Goal: Task Accomplishment & Management: Complete application form

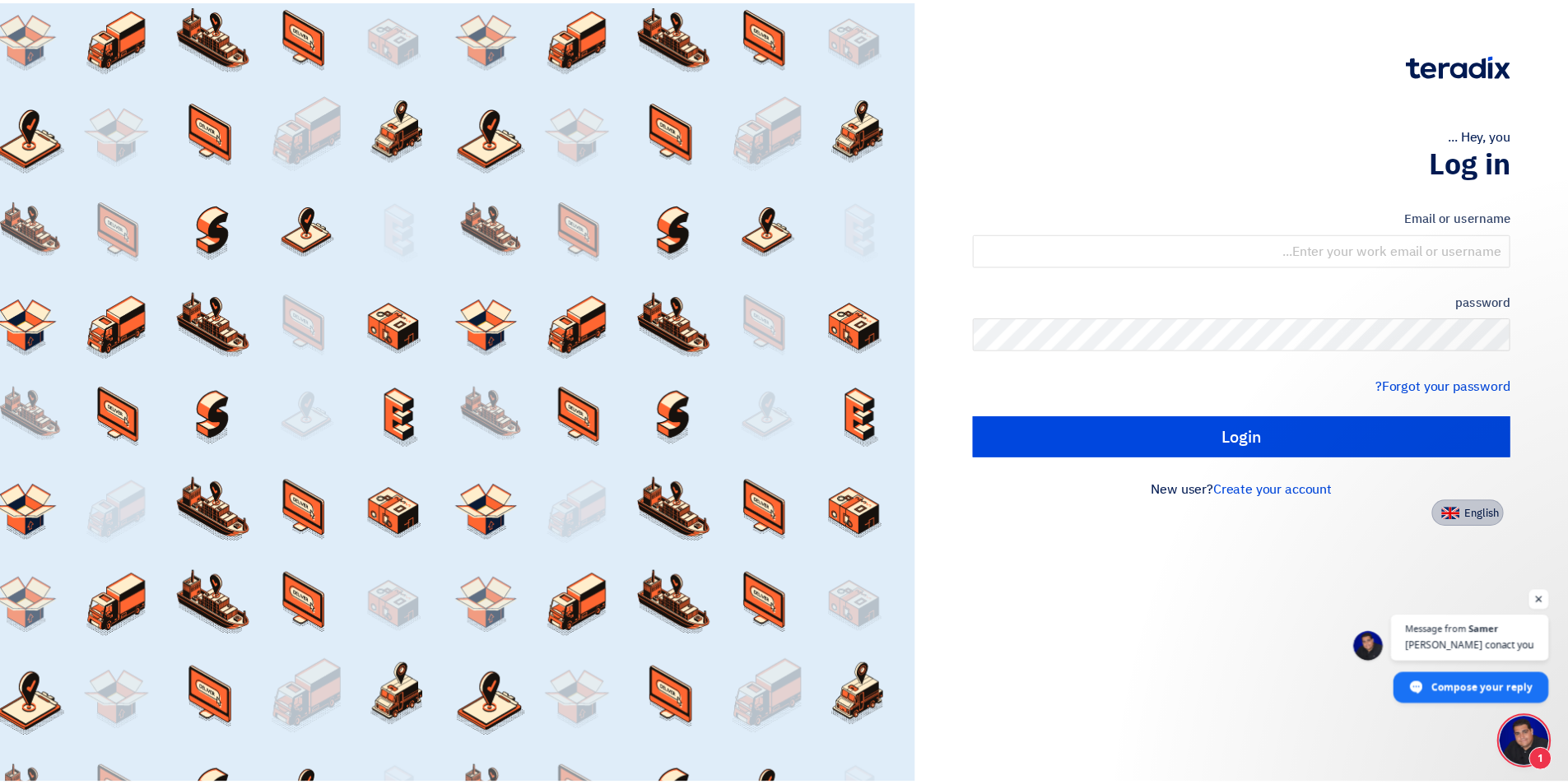
scroll to position [13, 0]
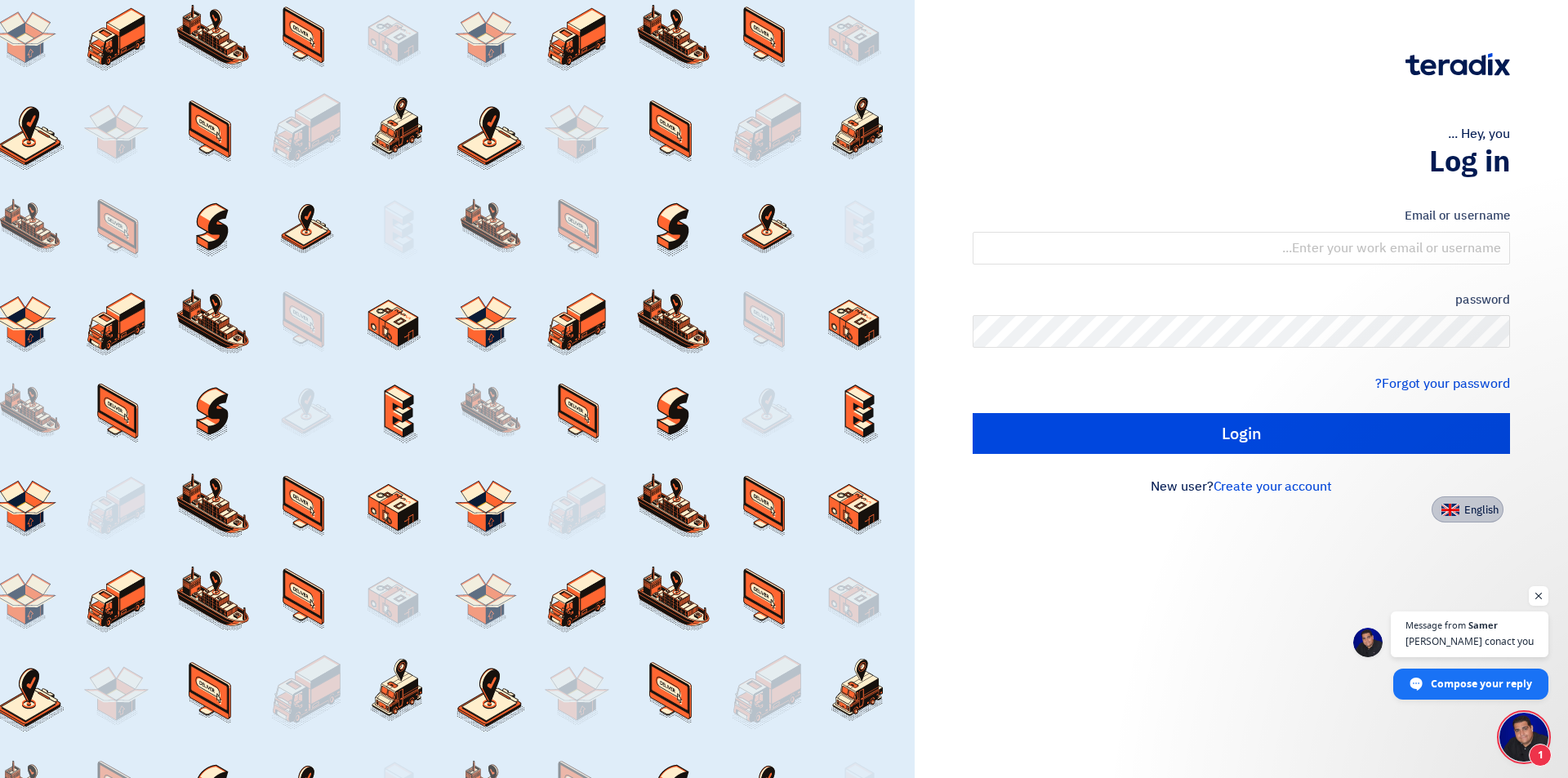
click at [1465, 514] on font "English" at bounding box center [1482, 510] width 34 height 15
type input "Sign in"
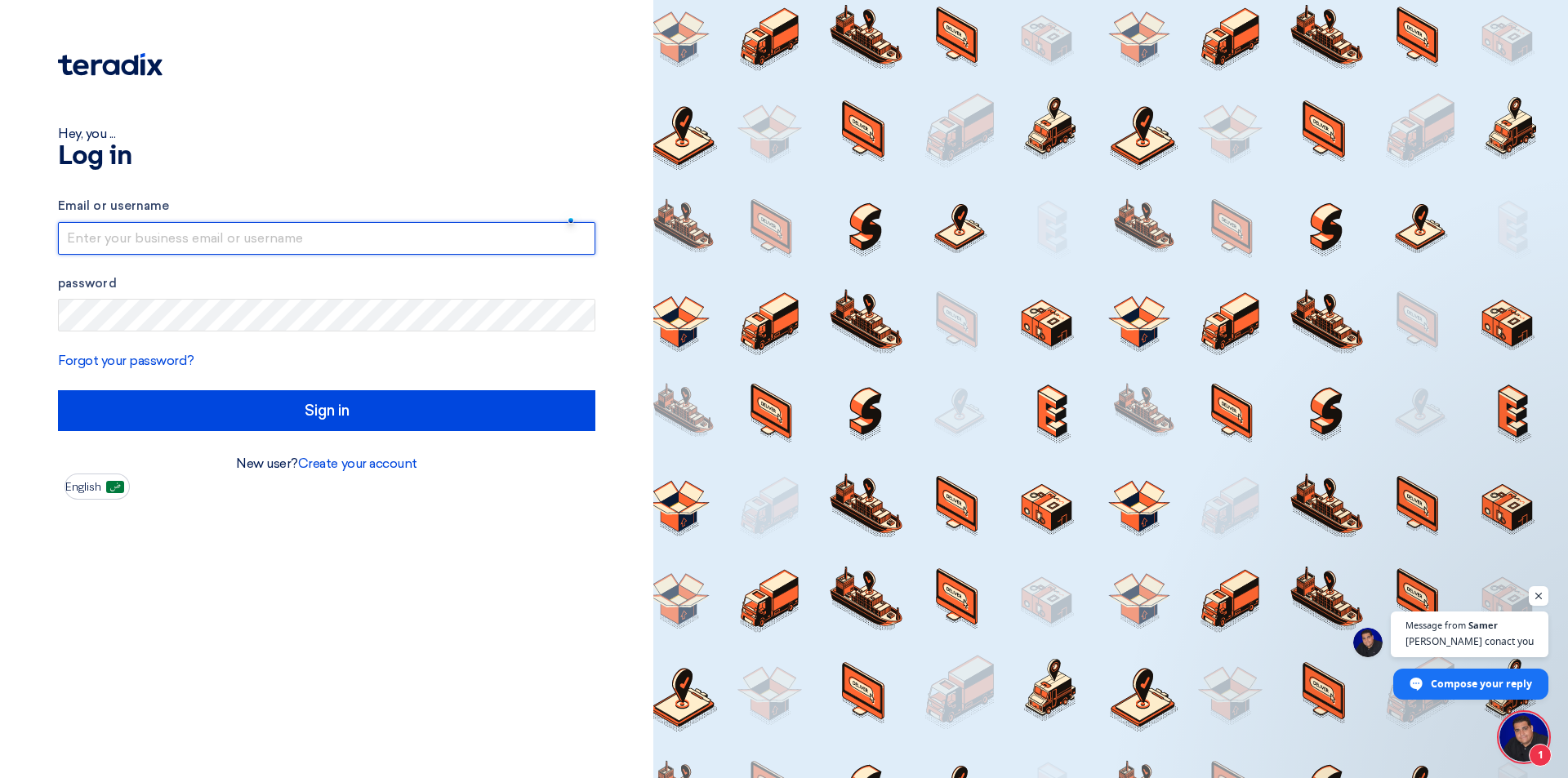
click at [246, 244] on input "text" at bounding box center [327, 239] width 538 height 33
type input "[EMAIL_ADDRESS][DOMAIN_NAME]"
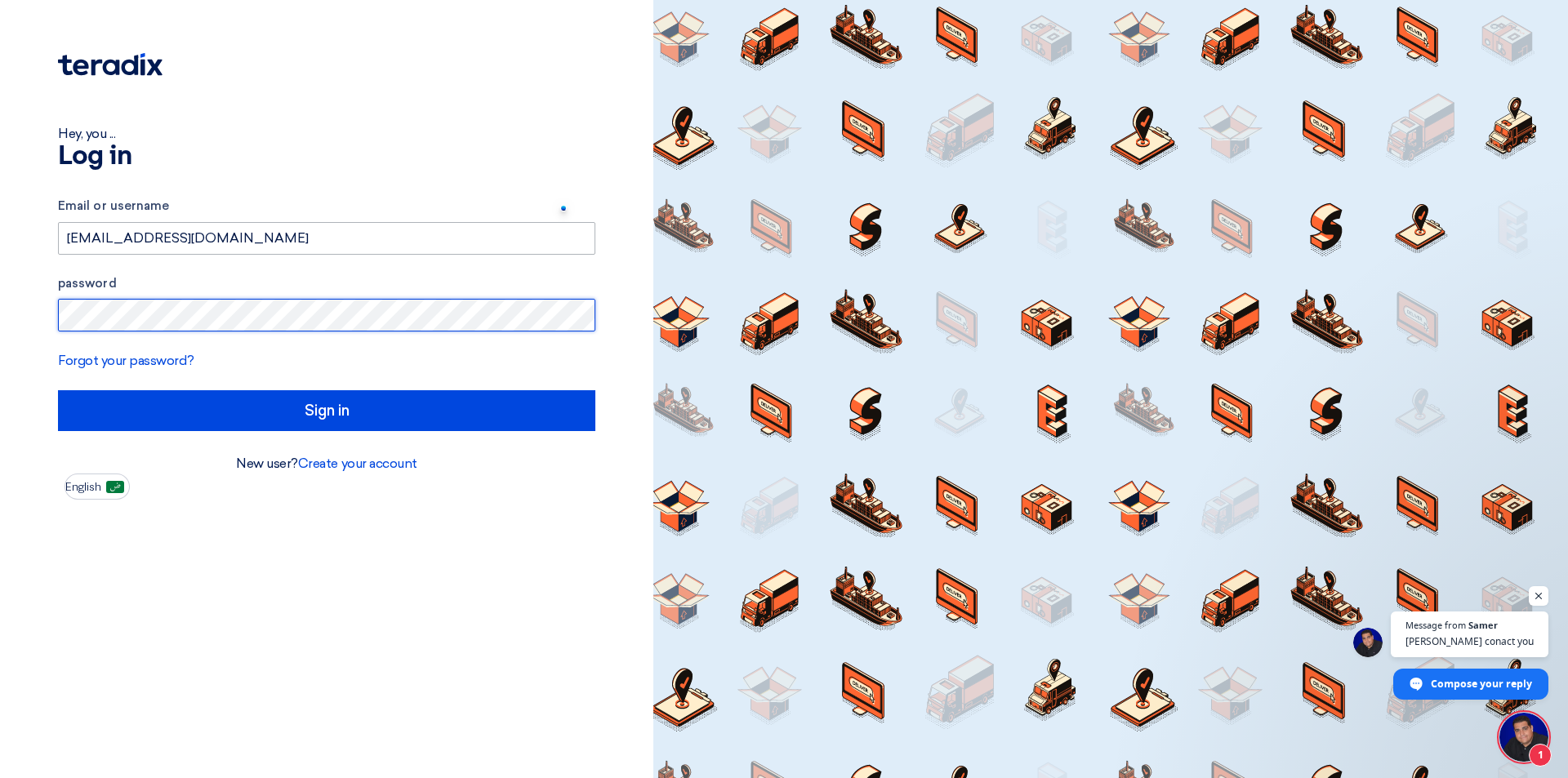
click at [58, 390] on input "Sign in" at bounding box center [327, 411] width 538 height 41
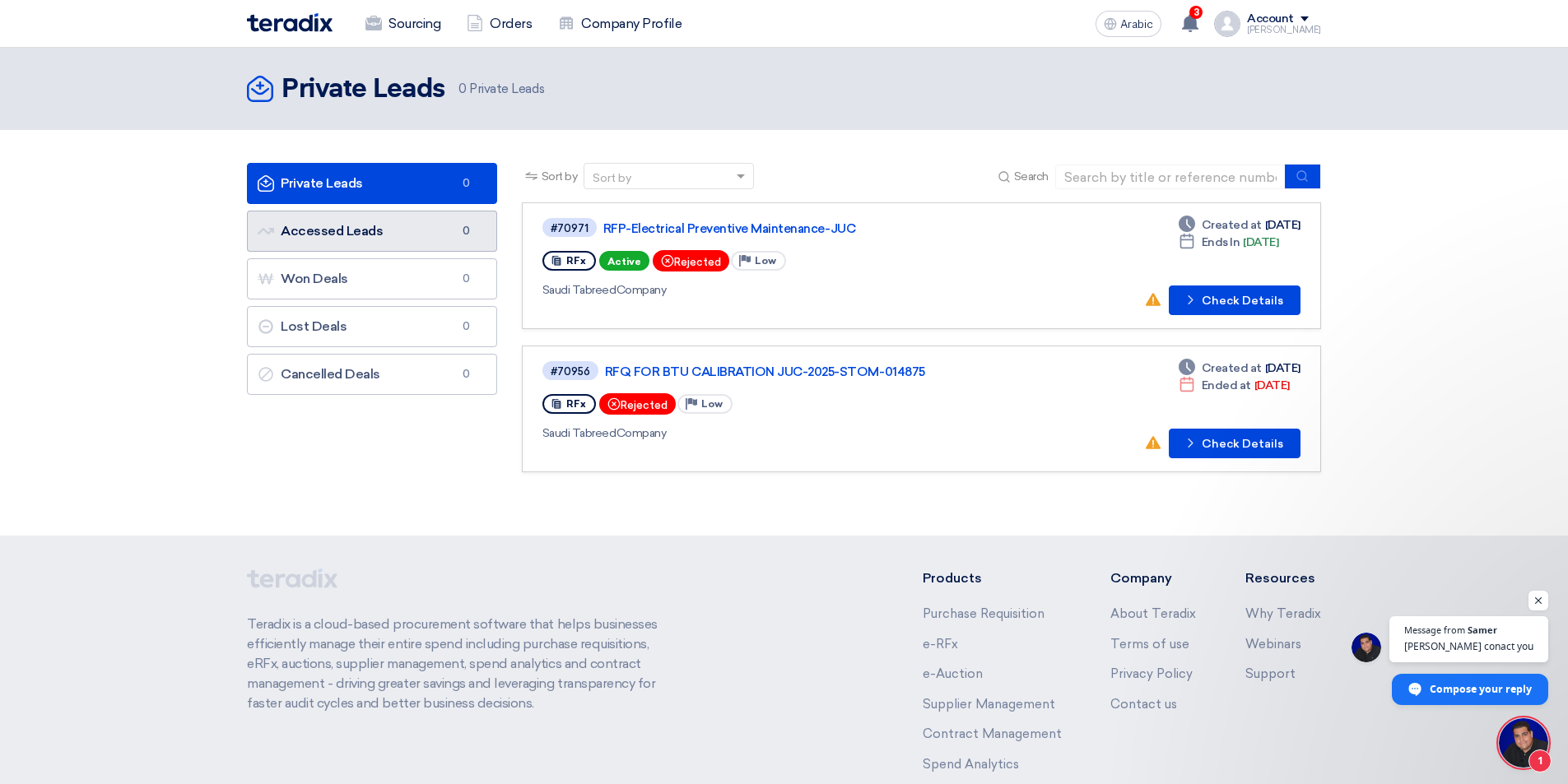
click at [402, 243] on link "Accessed Leads Accessed Leads 0" at bounding box center [372, 231] width 250 height 41
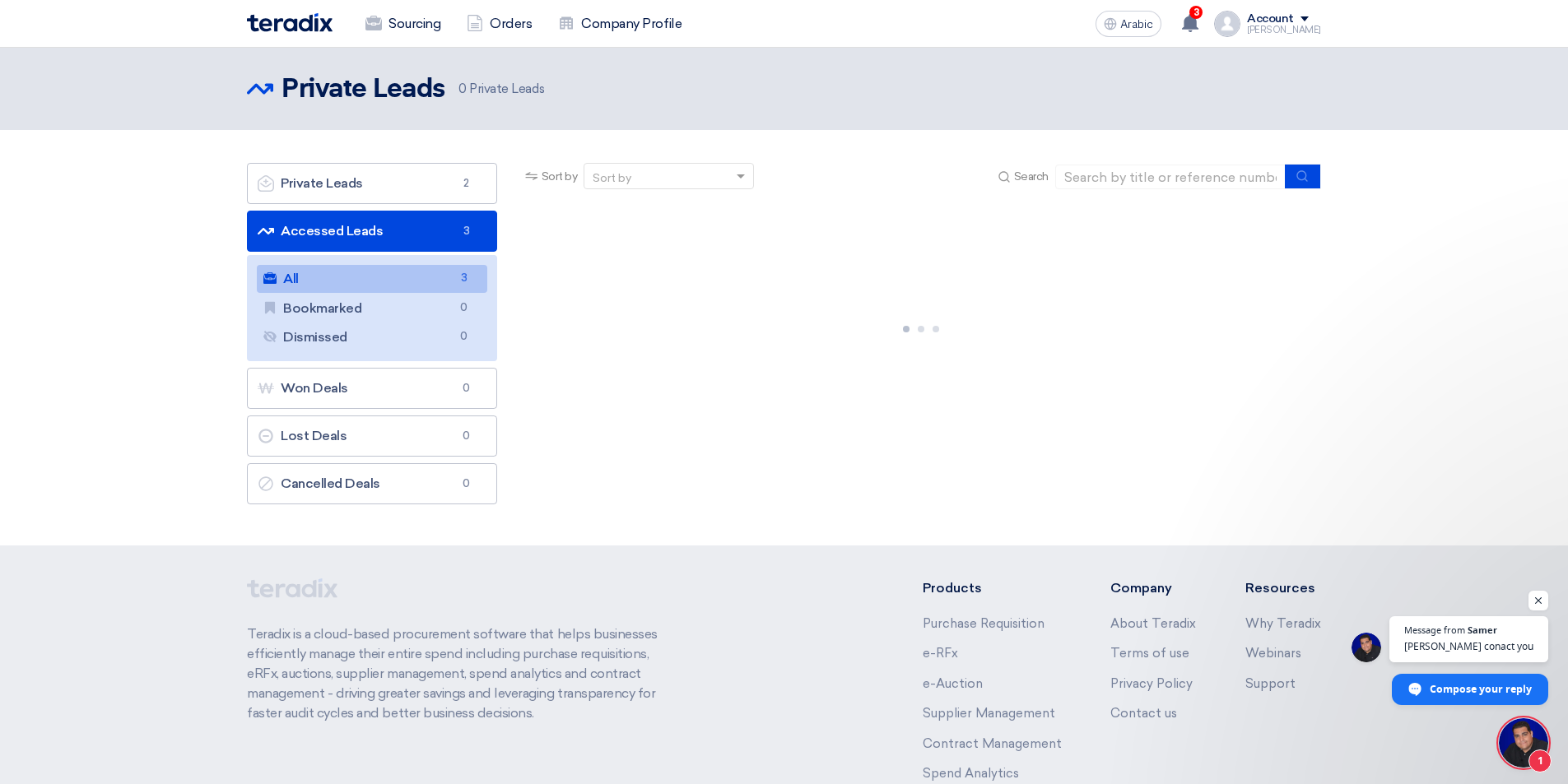
click at [377, 282] on link "All All 3" at bounding box center [372, 279] width 230 height 28
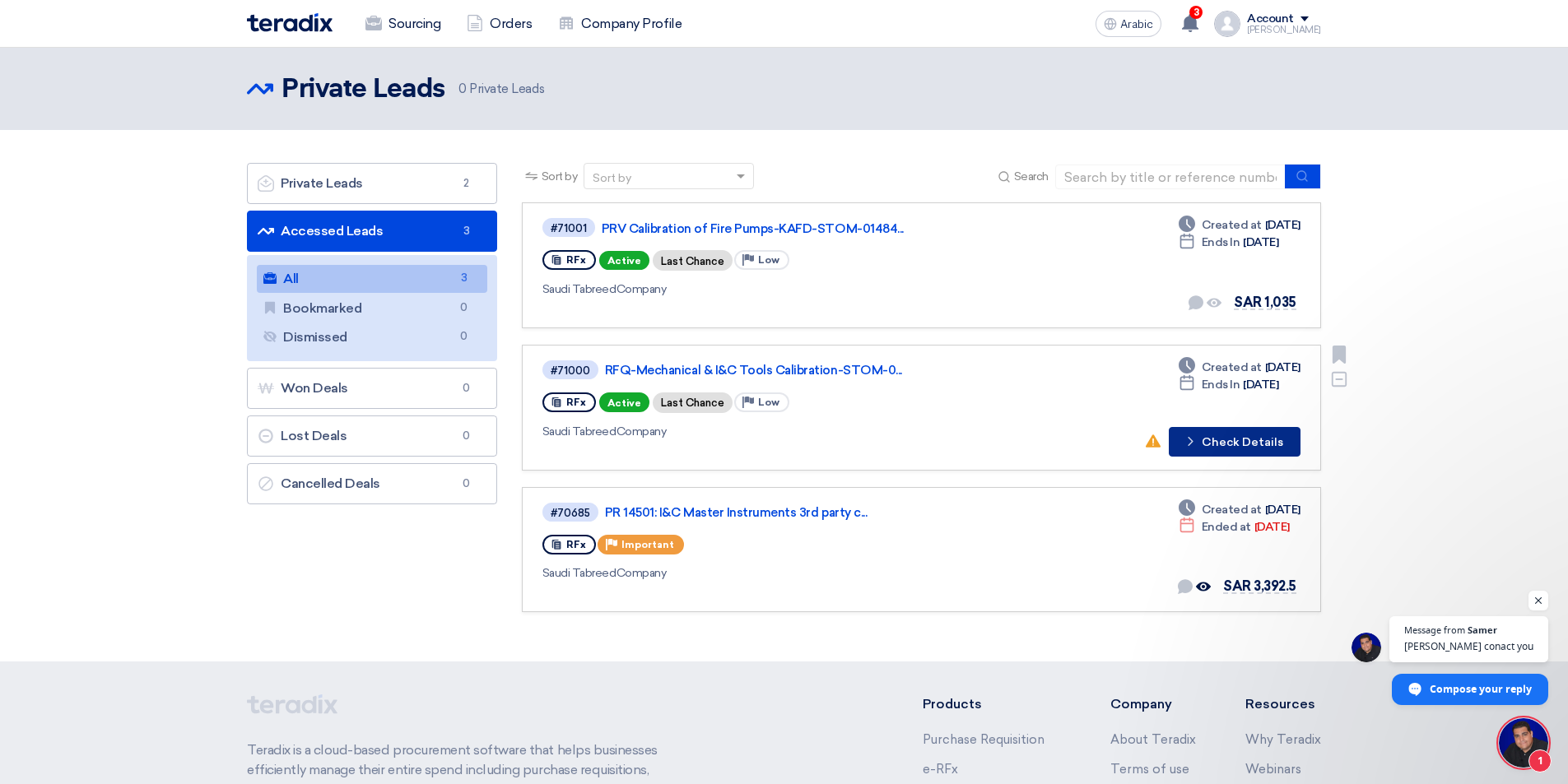
click at [1232, 444] on font "Check Details" at bounding box center [1242, 442] width 81 height 14
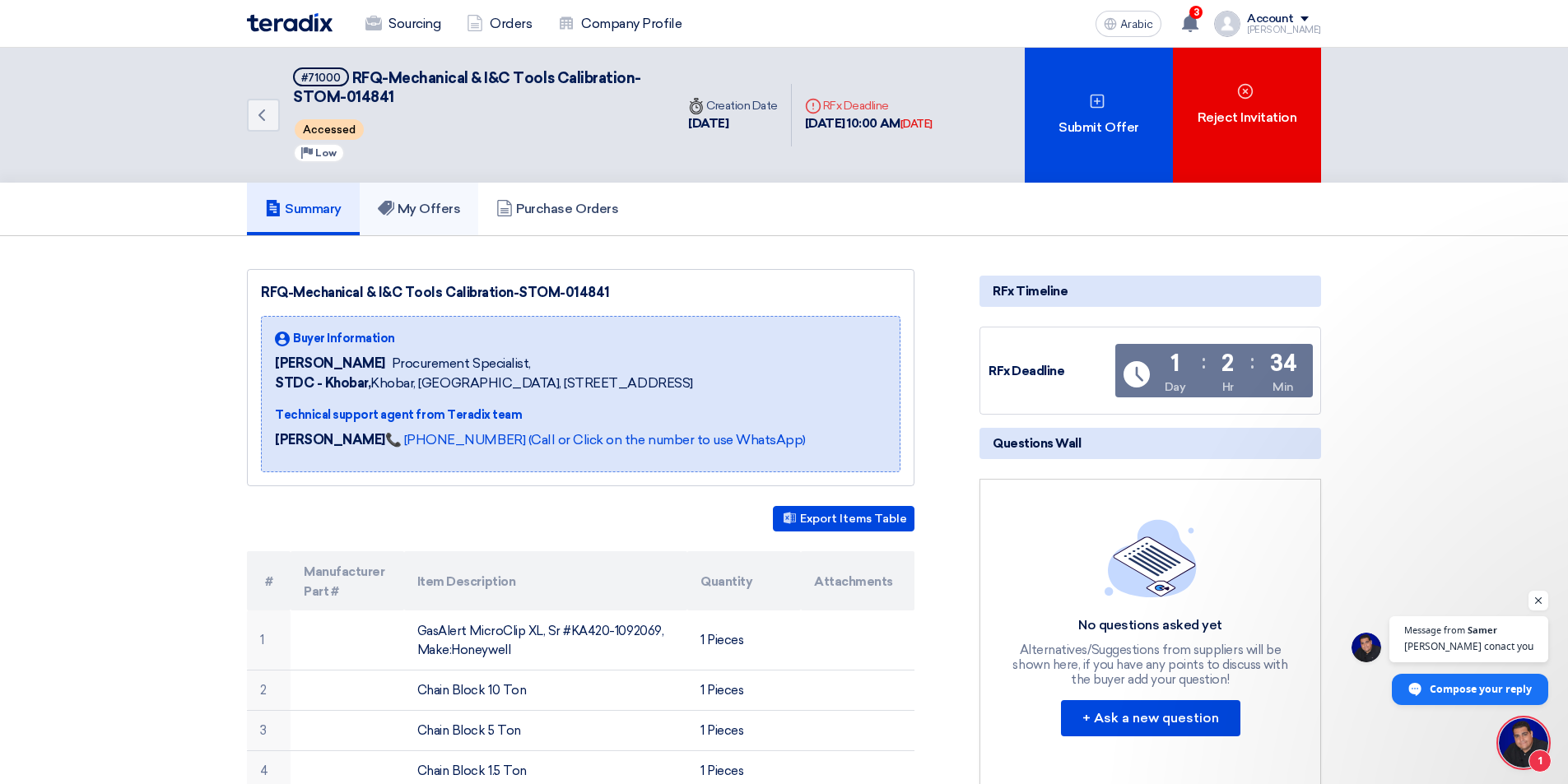
click at [417, 204] on font "My Offers" at bounding box center [429, 209] width 63 height 16
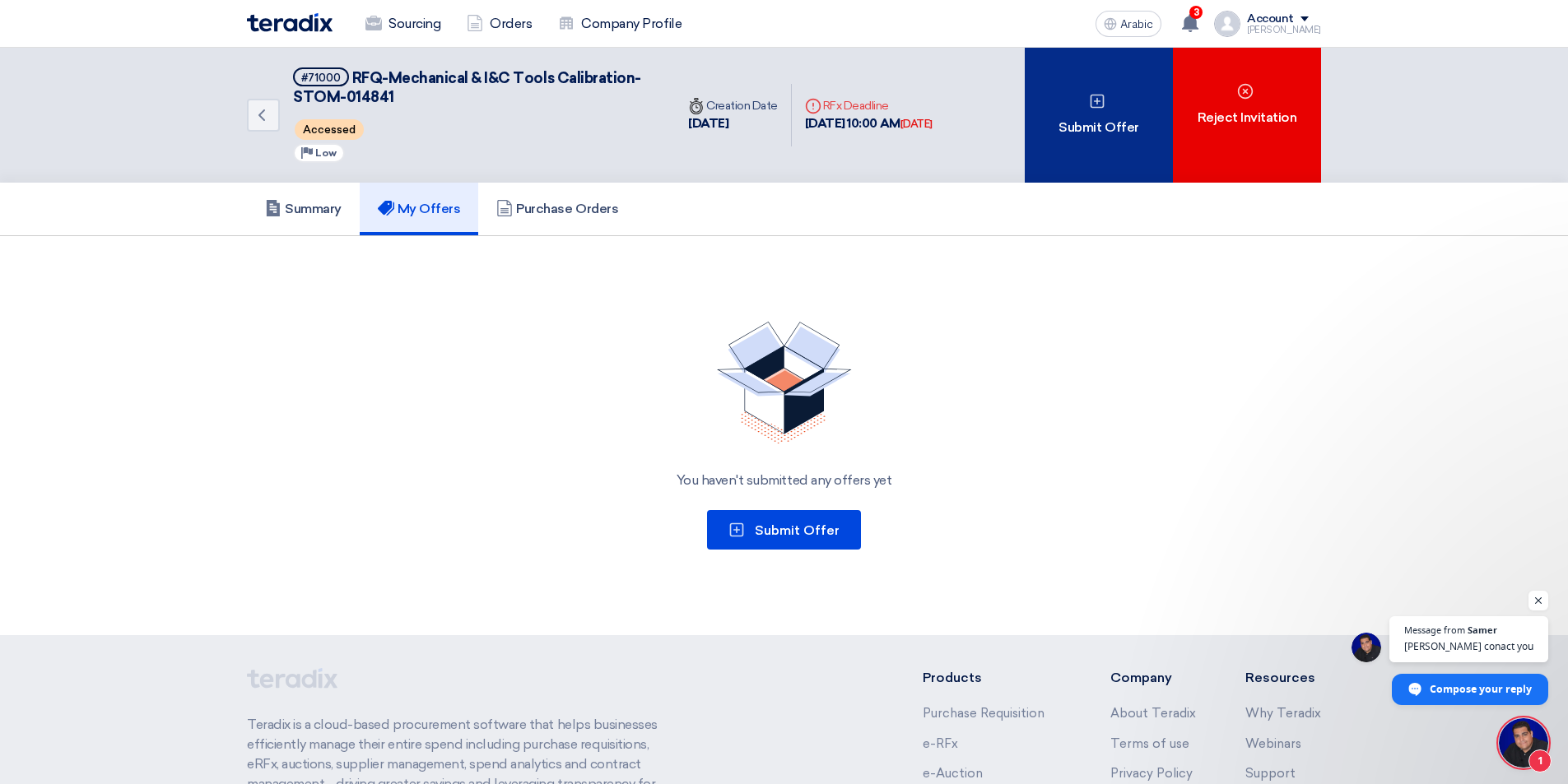
click at [1086, 112] on div "Submit Offer" at bounding box center [1099, 115] width 148 height 135
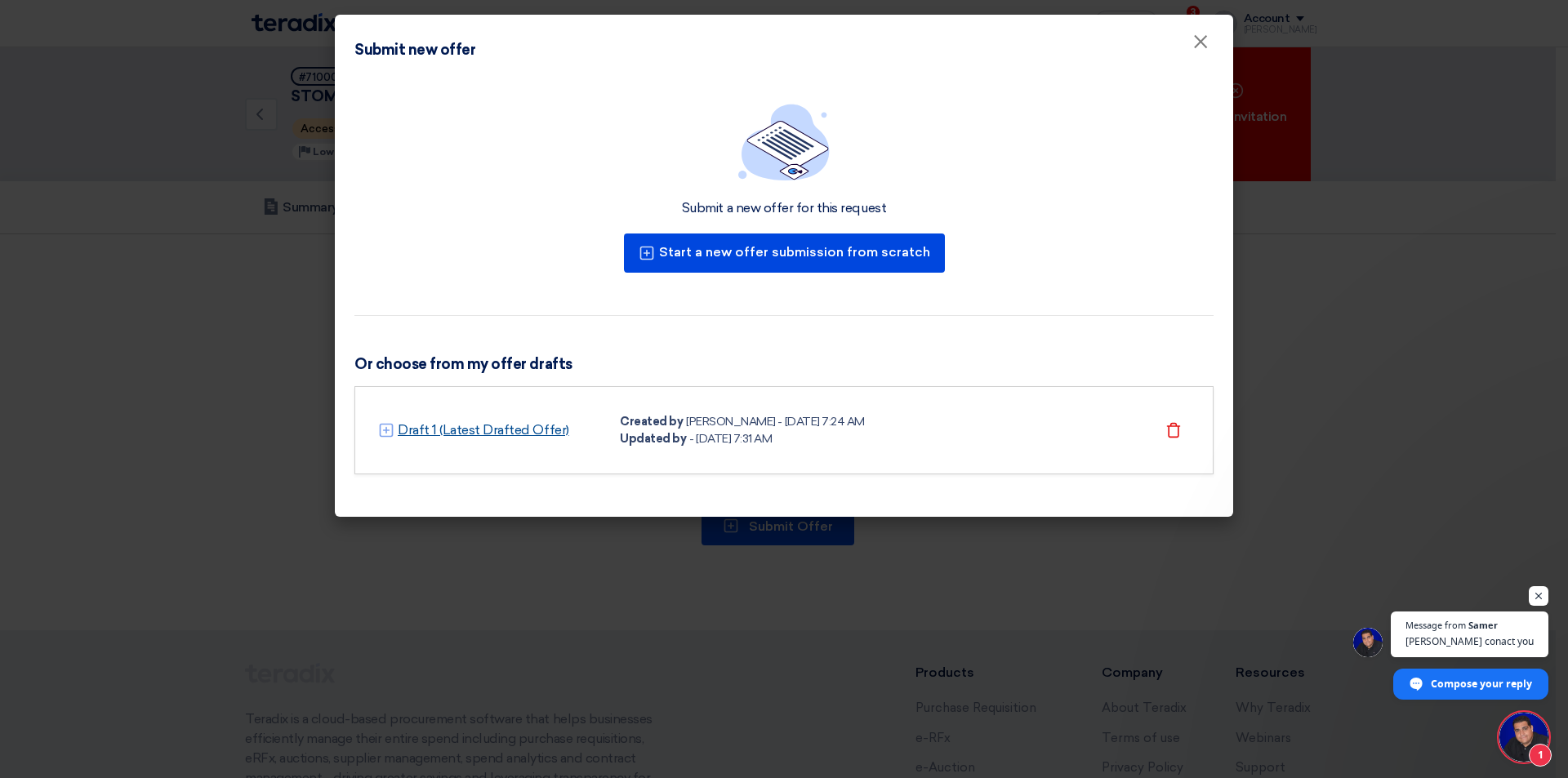
click at [525, 425] on font "Draft 1 (Latest Drafted Offer)" at bounding box center [484, 430] width 171 height 15
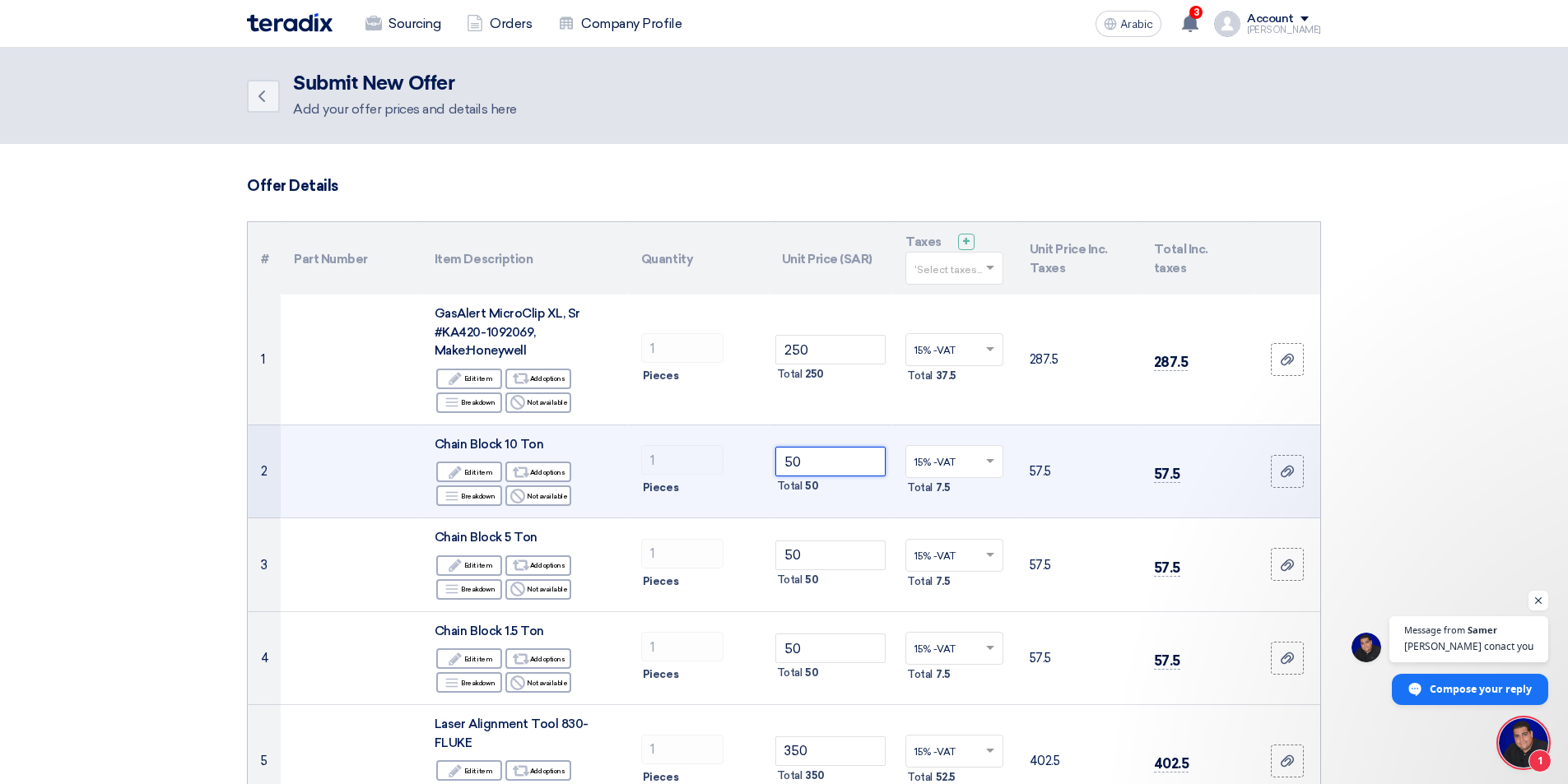
click at [828, 470] on input "50" at bounding box center [831, 461] width 111 height 29
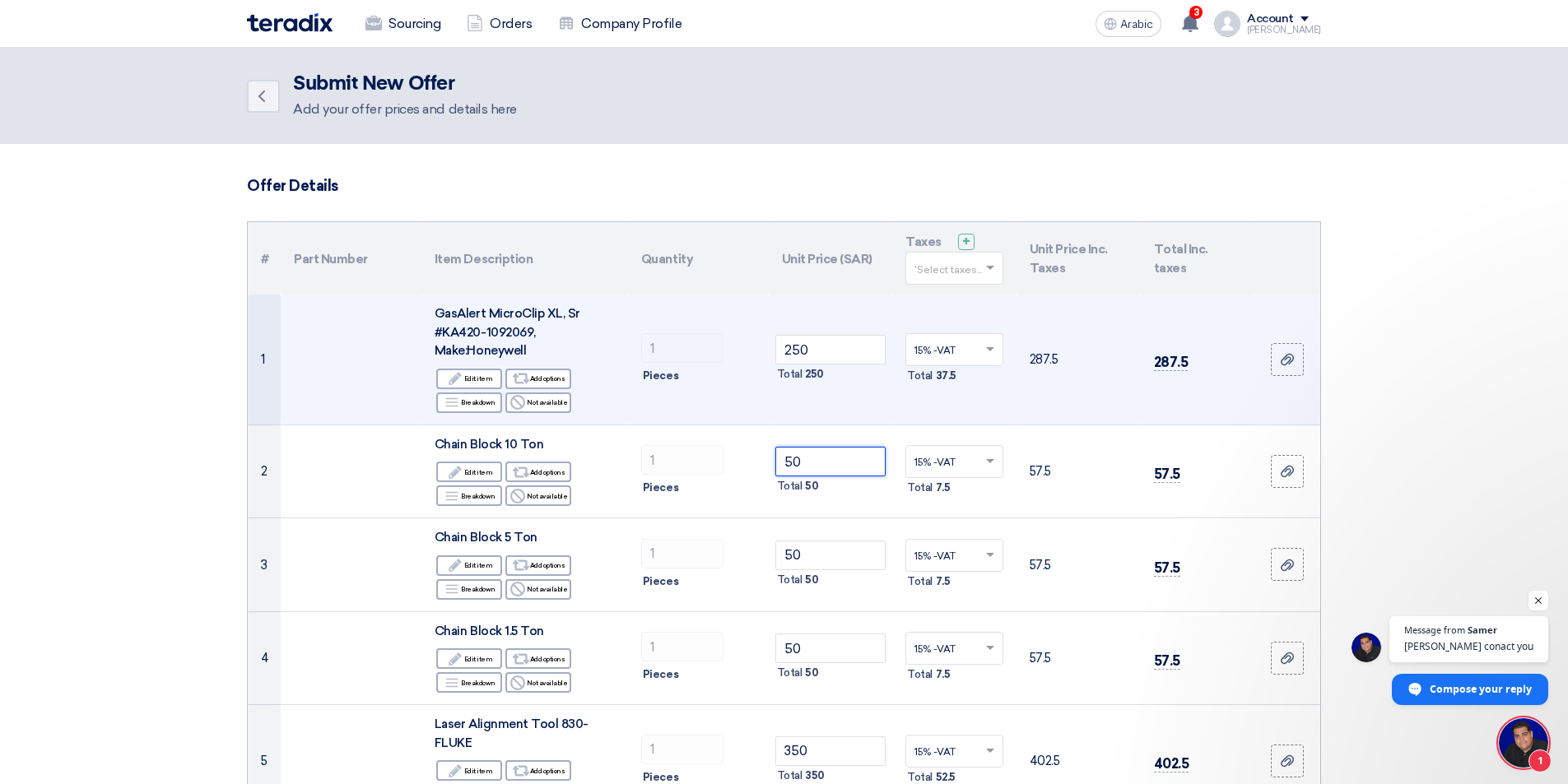
type input "5"
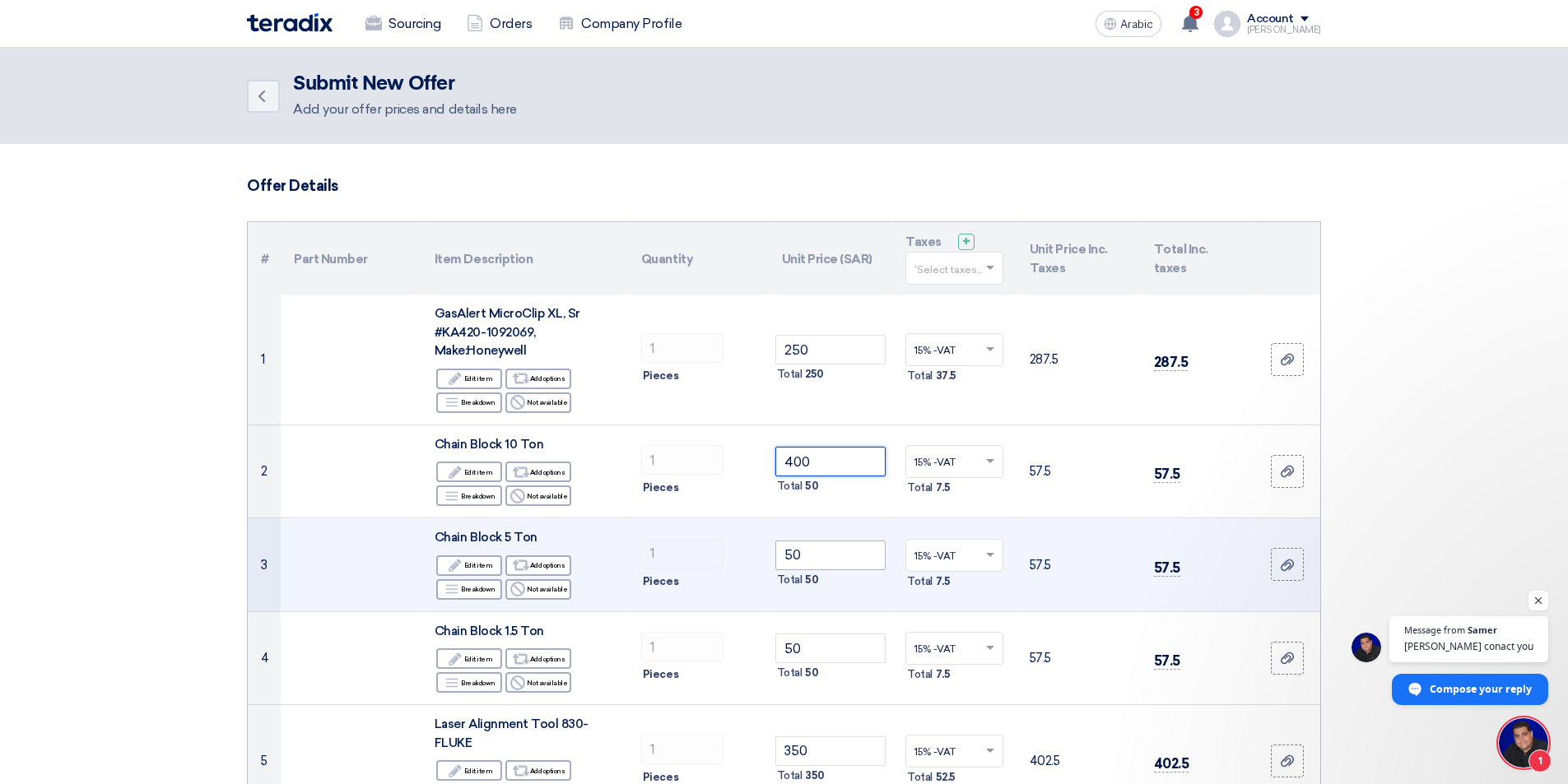
type input "400"
click at [845, 549] on input "50" at bounding box center [831, 555] width 111 height 29
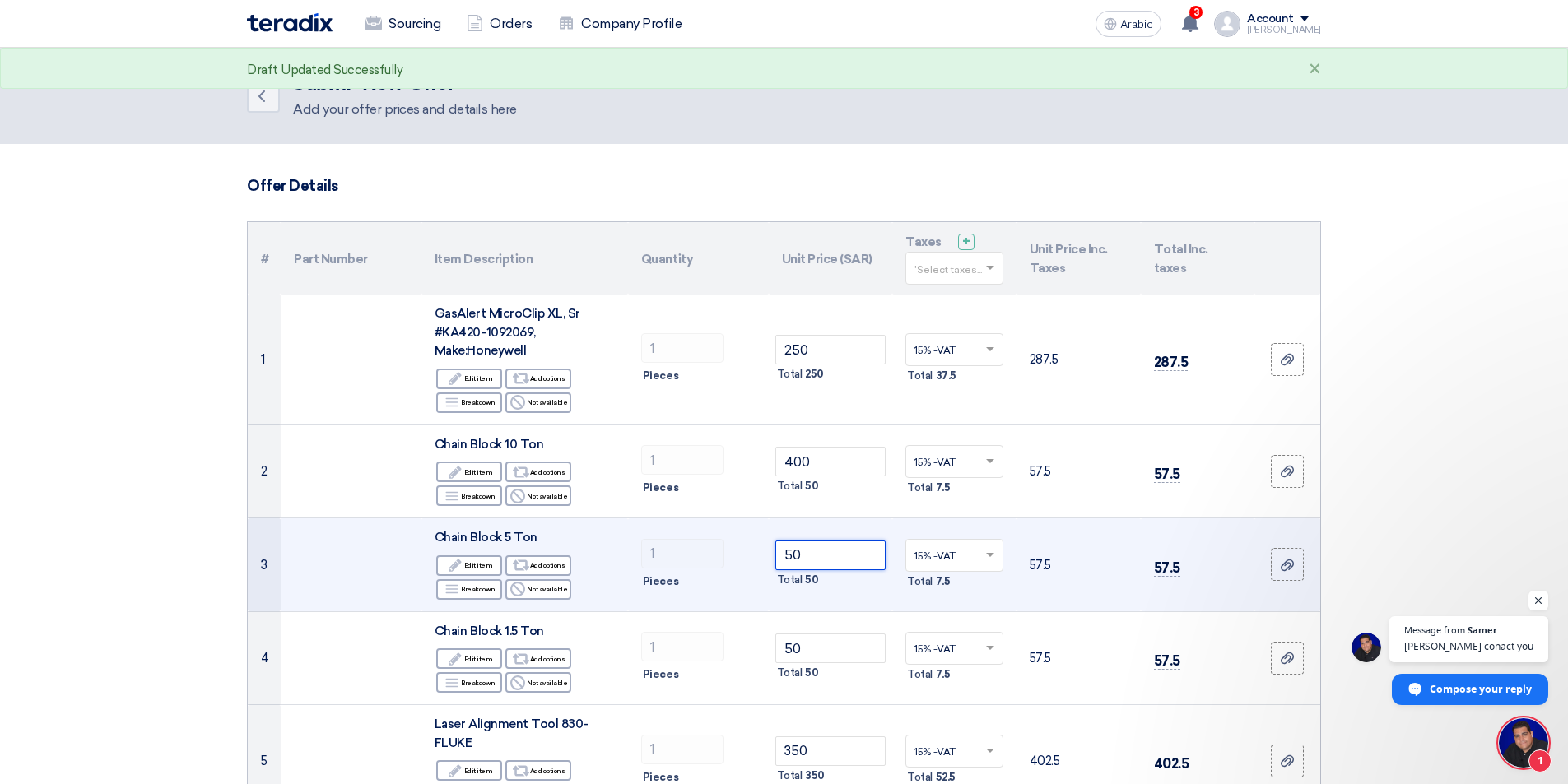
type input "5"
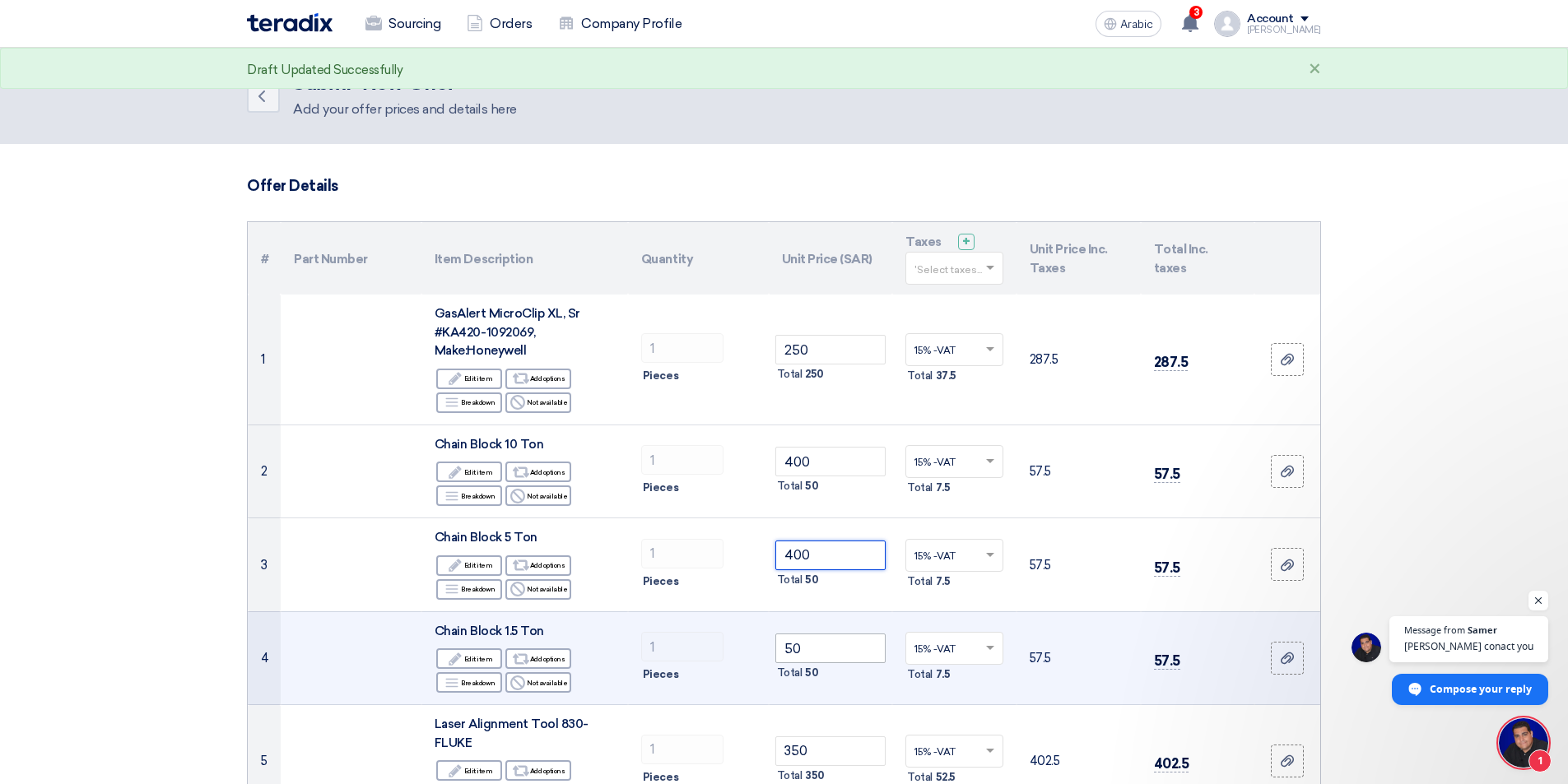
type input "400"
click at [837, 653] on input "50" at bounding box center [831, 649] width 111 height 29
type input "5"
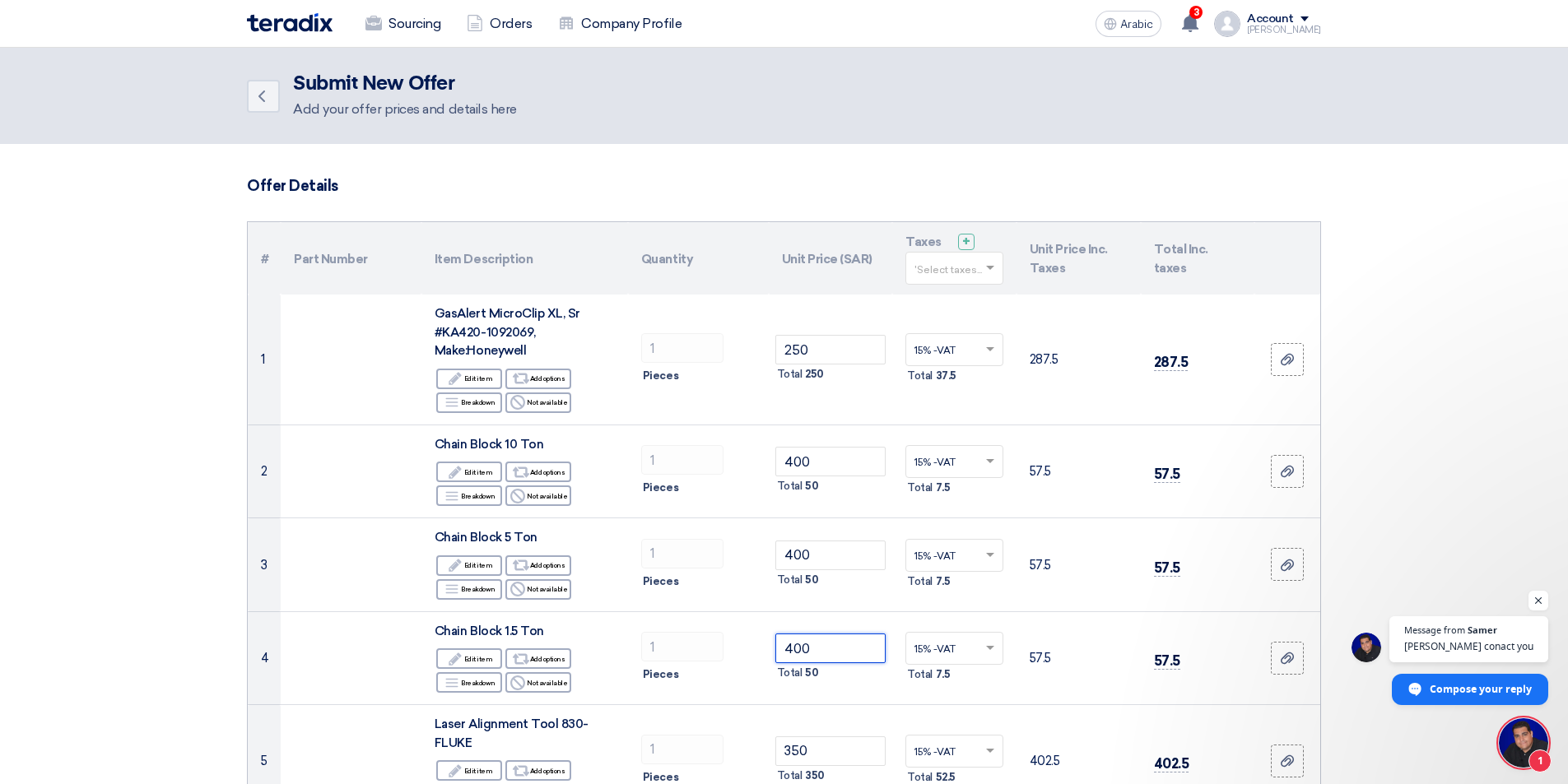
type input "400"
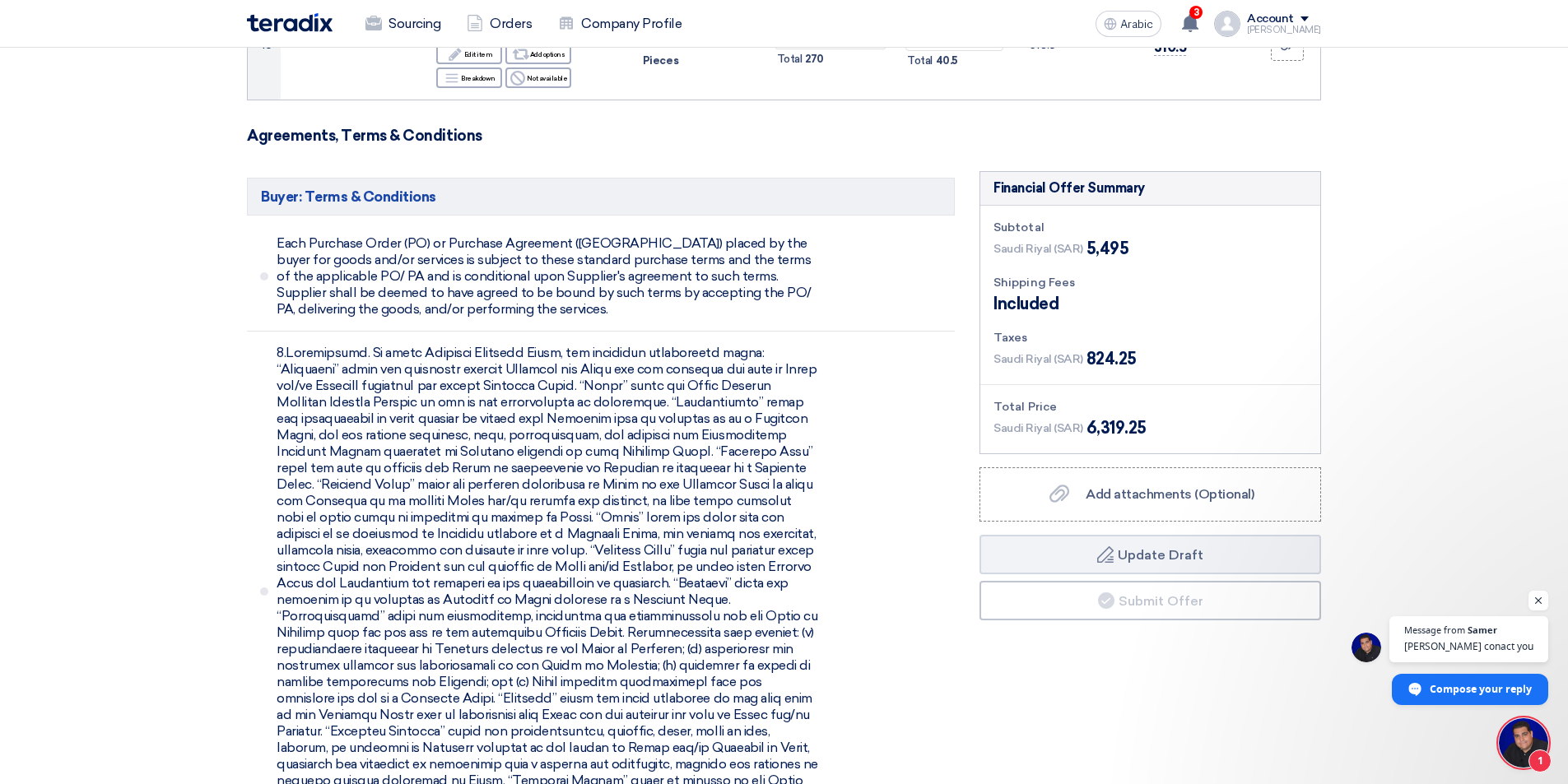
scroll to position [2003, 0]
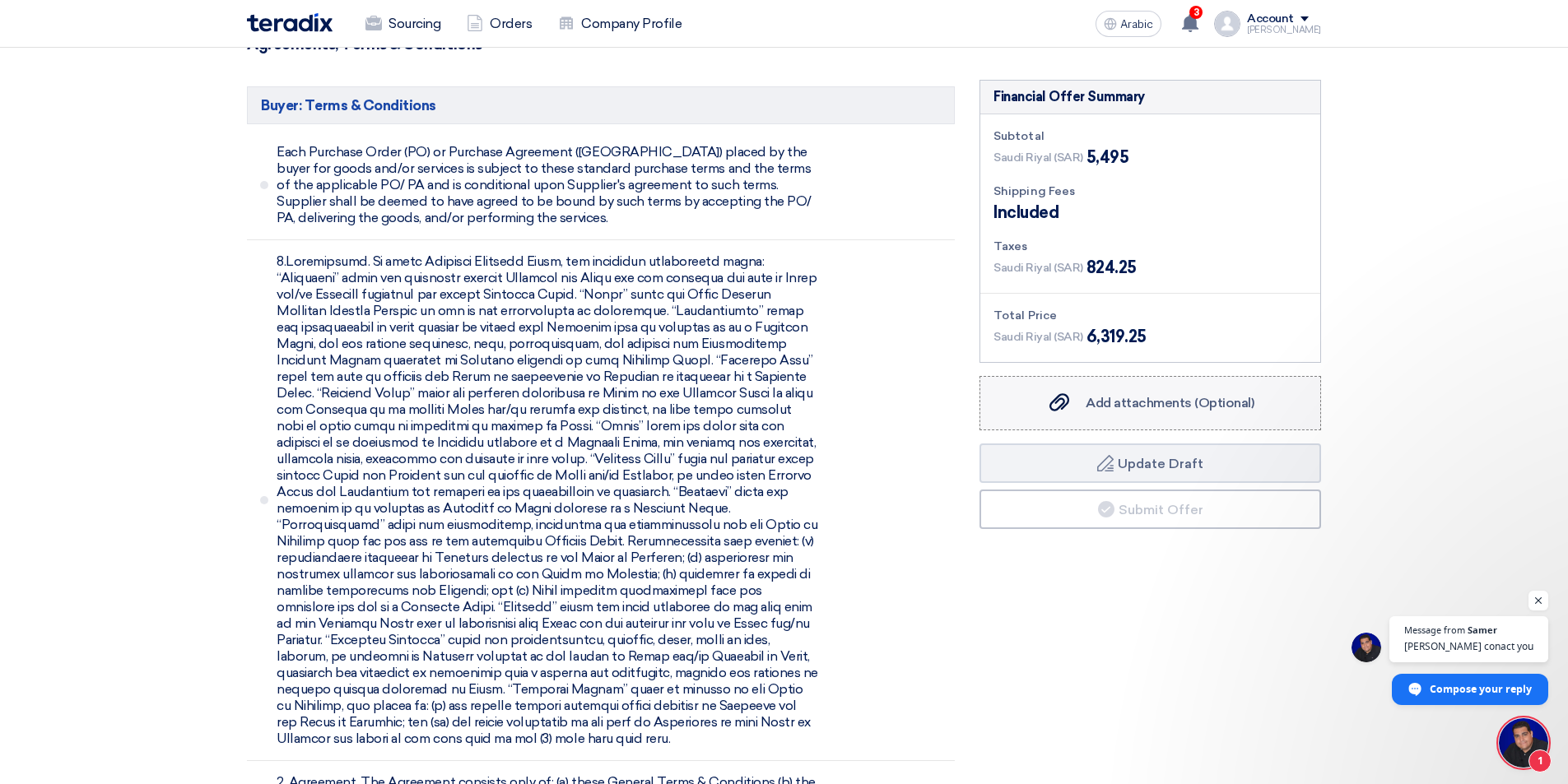
click at [1132, 405] on font "Add attachments (Optional)" at bounding box center [1170, 403] width 169 height 16
click at [0, 0] on input "Add attachments (Optional) Add attachments (Optional)" at bounding box center [0, 0] width 0 height 0
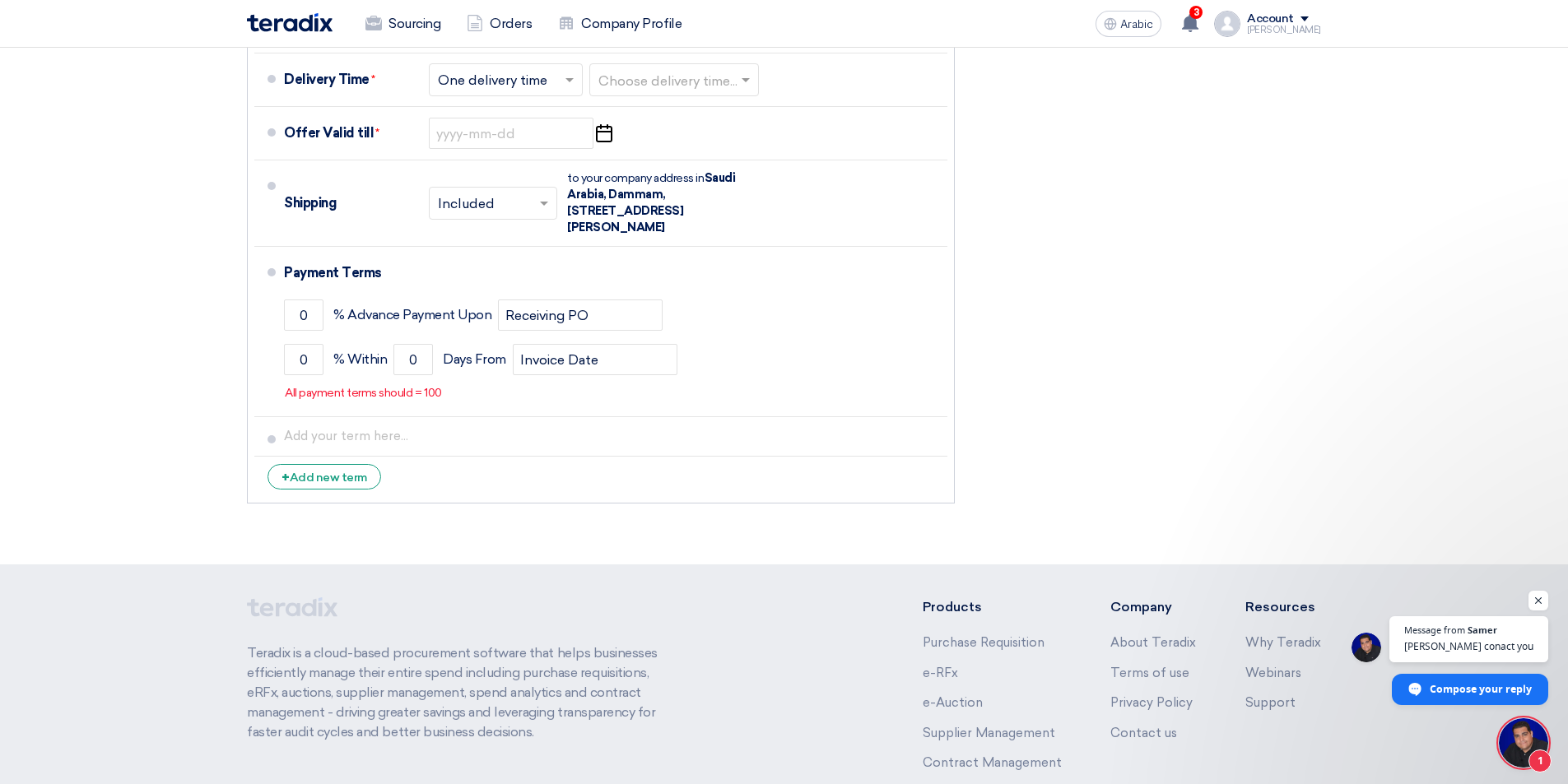
scroll to position [7417, 0]
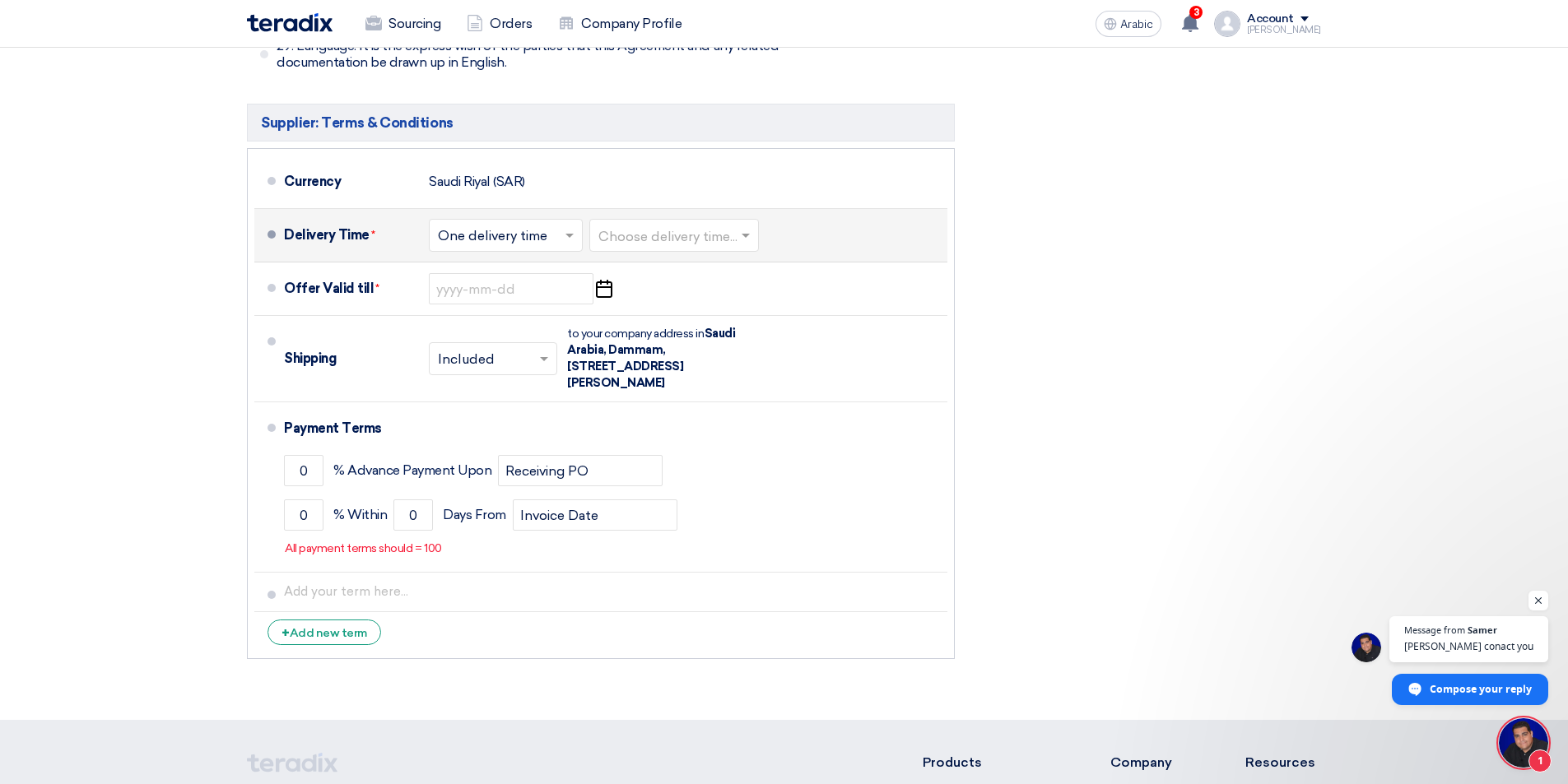
click at [678, 225] on input "text" at bounding box center [674, 237] width 153 height 24
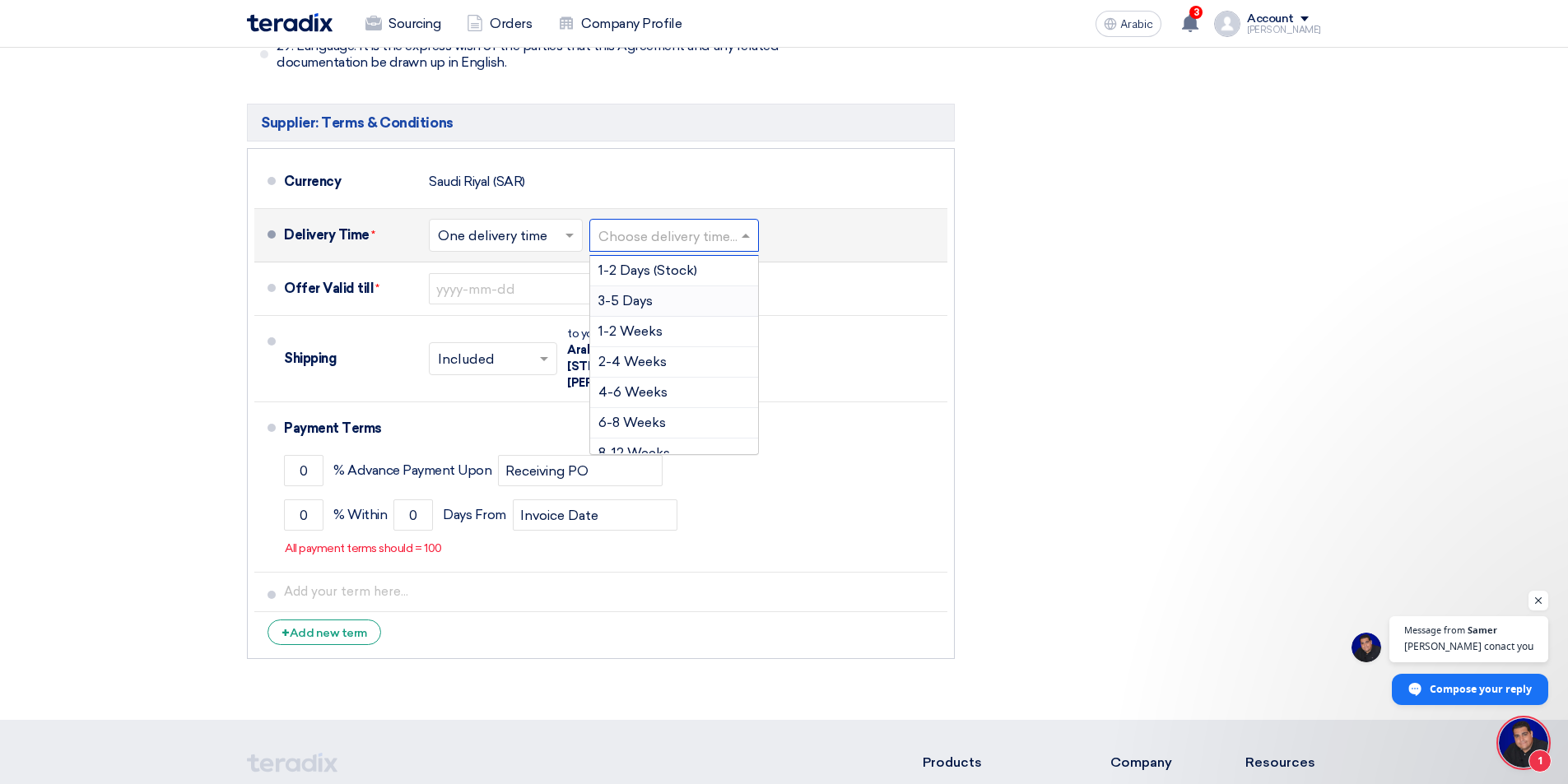
click at [649, 293] on font "3-5 Days" at bounding box center [625, 301] width 54 height 16
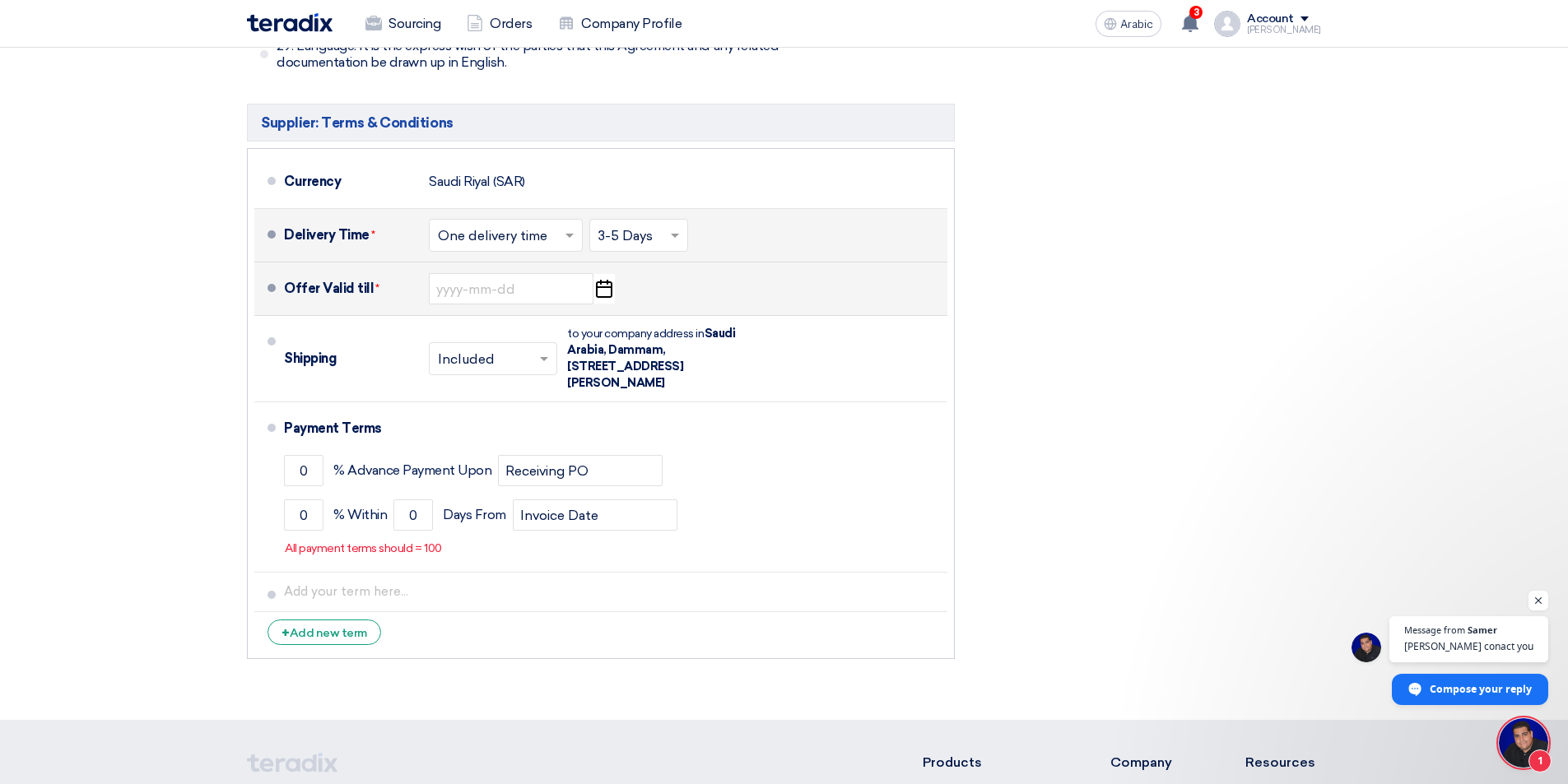
click at [610, 274] on icon "Pick a date" at bounding box center [604, 289] width 22 height 29
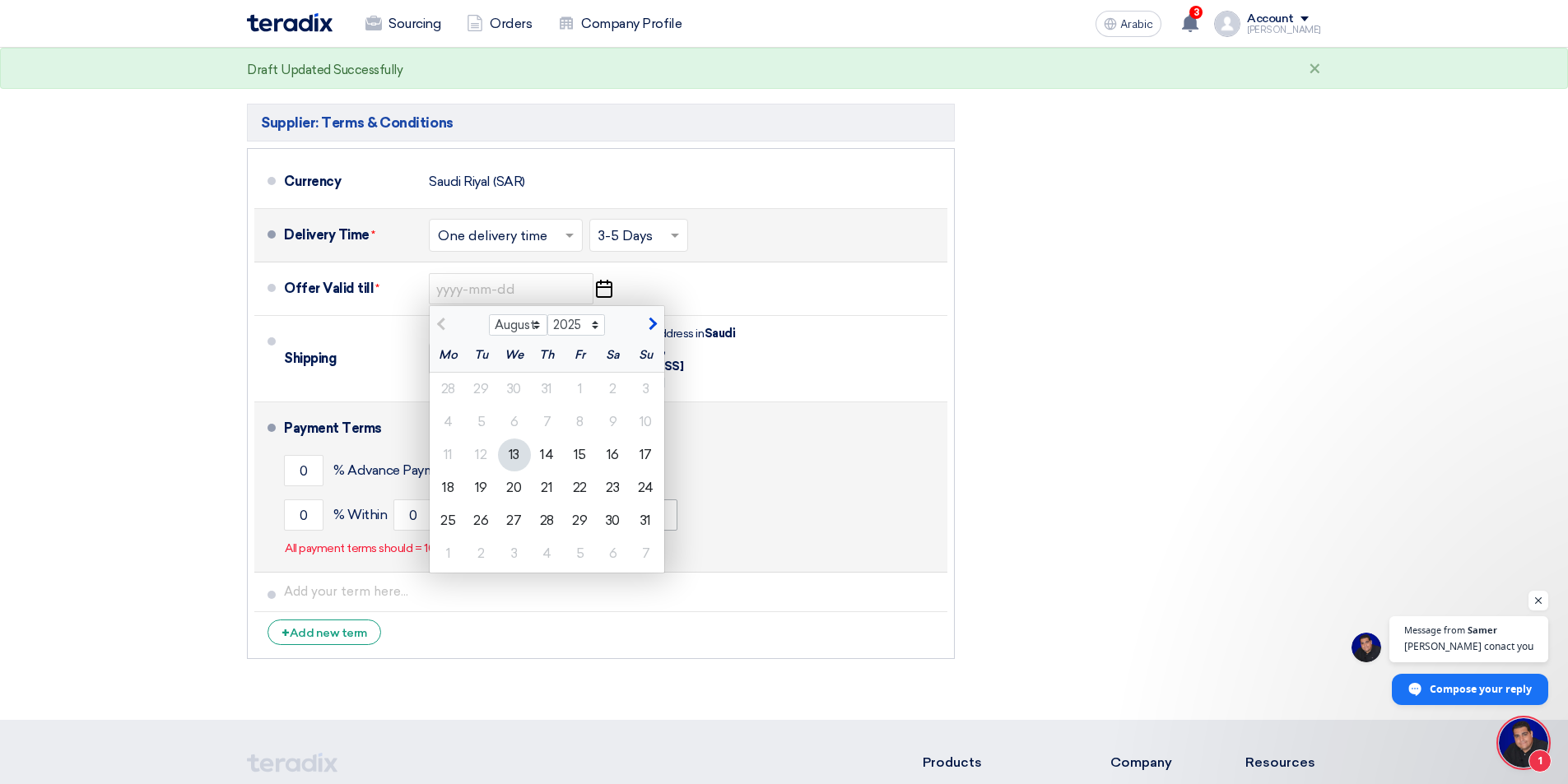
click at [643, 513] on font "31" at bounding box center [645, 521] width 10 height 16
type input "[DATE]"
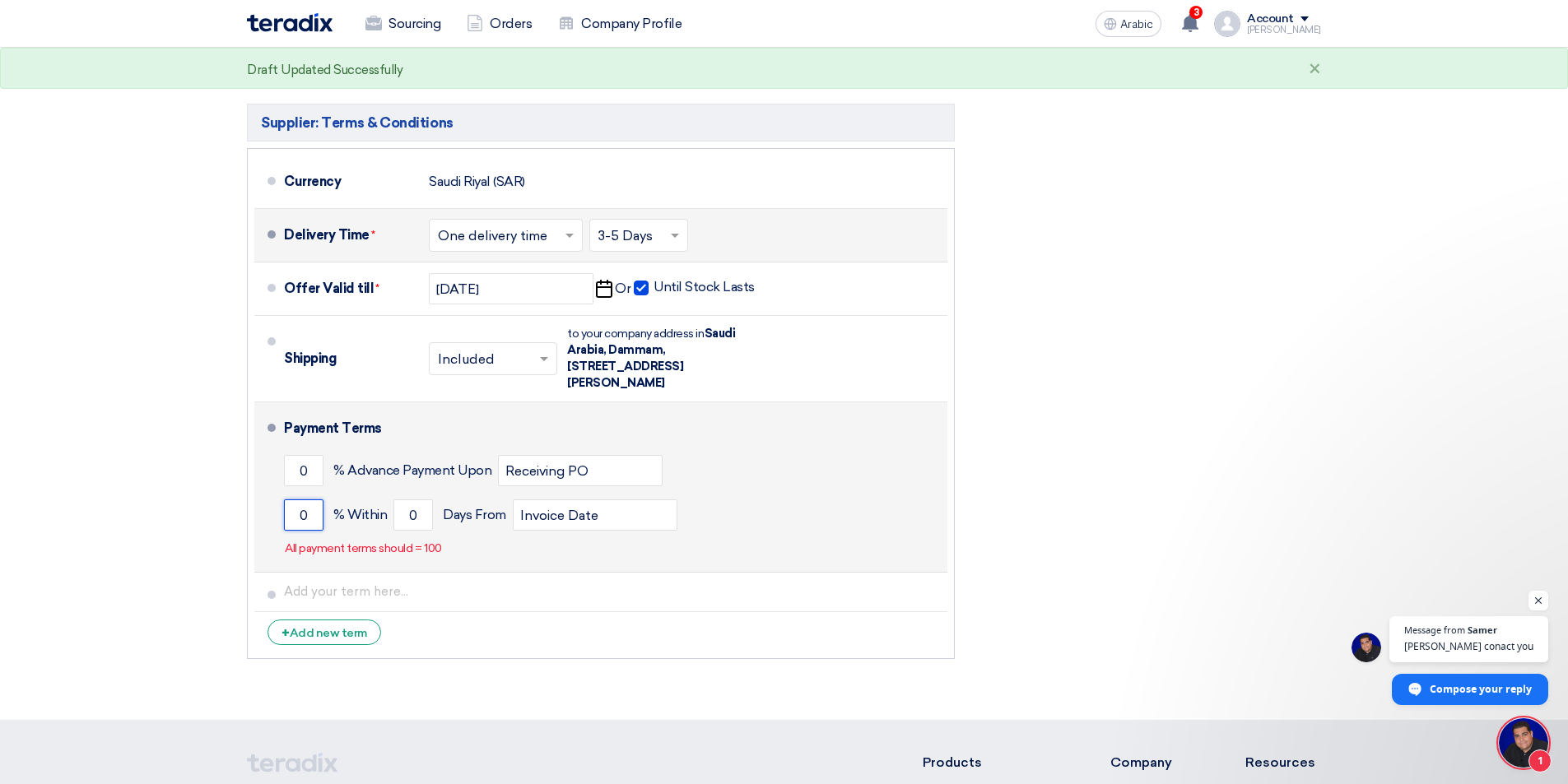
click at [297, 499] on input "0" at bounding box center [304, 515] width 40 height 31
type input "100"
click at [404, 499] on input "0" at bounding box center [413, 515] width 40 height 31
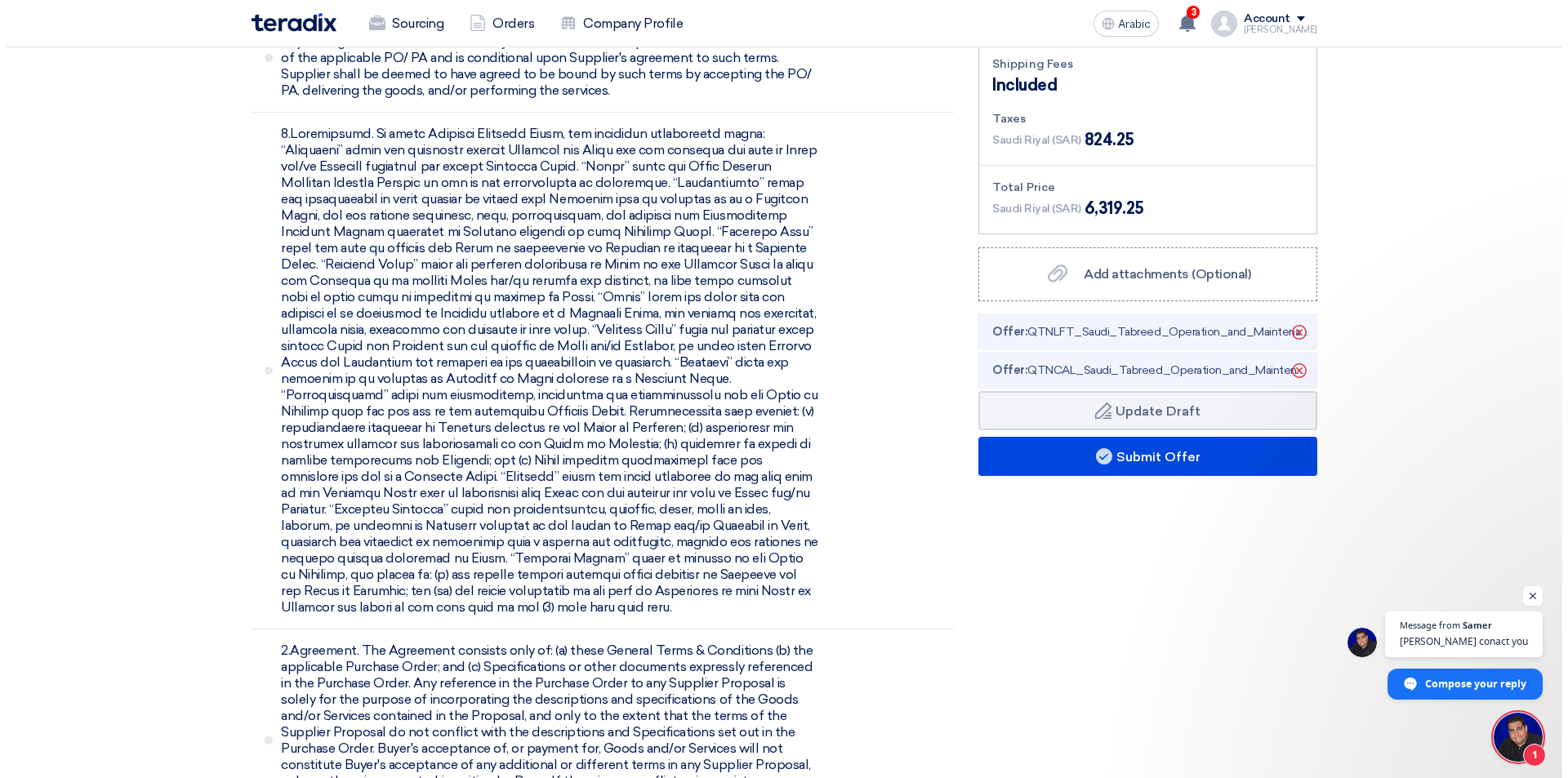
scroll to position [2132, 0]
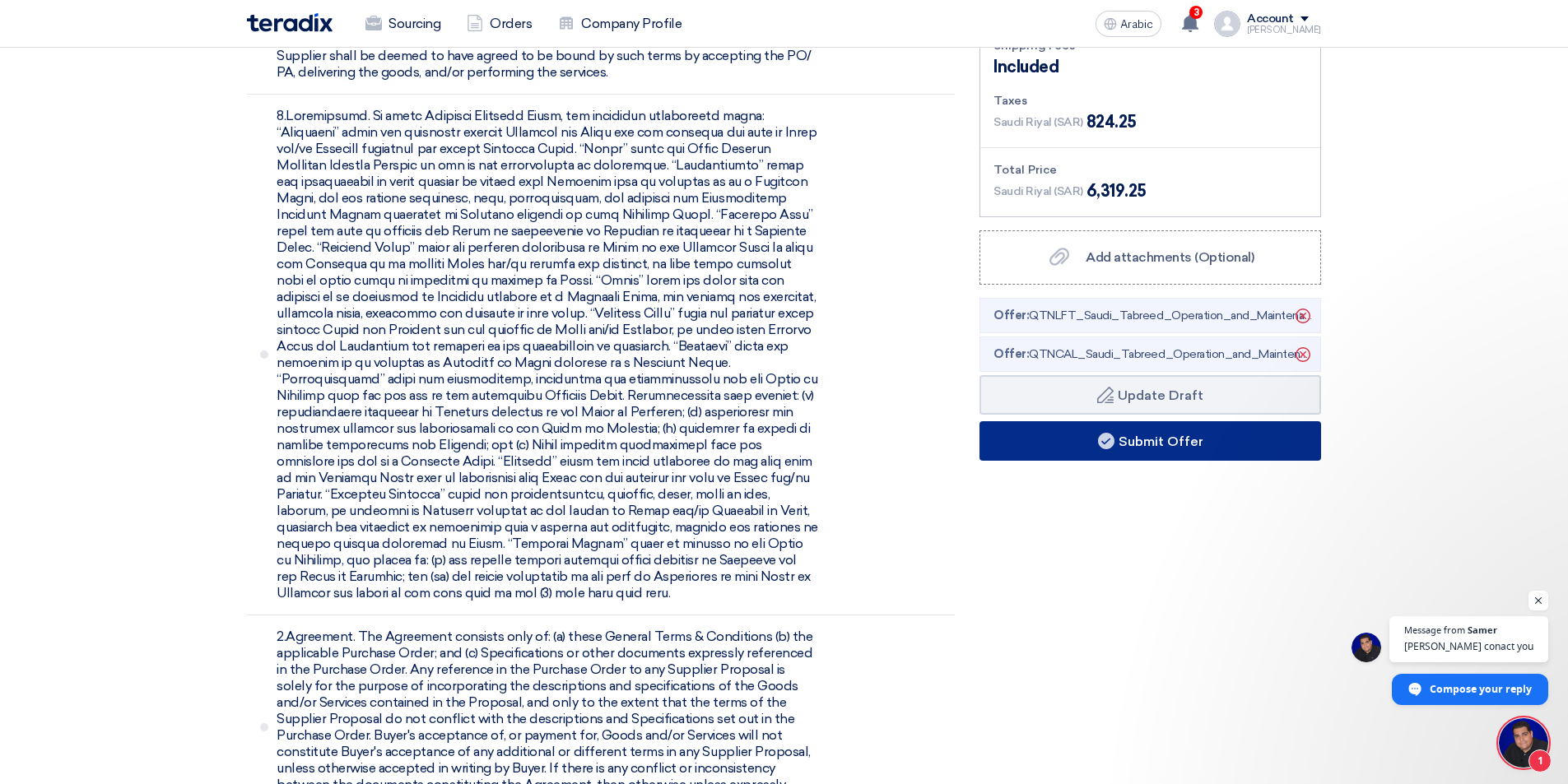
type input "30"
click at [1181, 448] on font "Submit Offer" at bounding box center [1161, 442] width 85 height 16
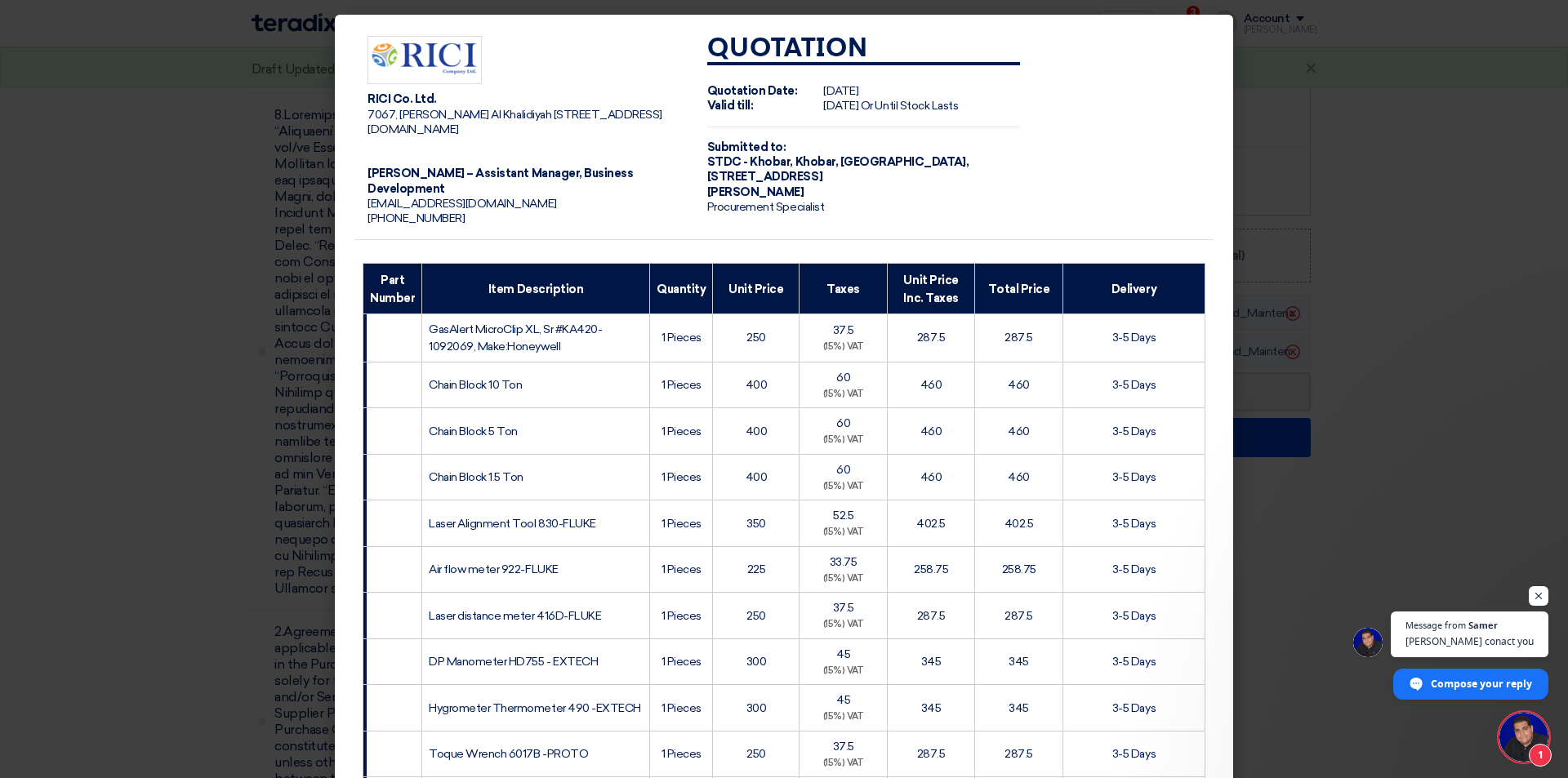
drag, startPoint x: 1555, startPoint y: 229, endPoint x: 1558, endPoint y: 240, distance: 11.4
click at [1558, 240] on modal-container "RICI Co. Ltd. [STREET_ADDRESS][PERSON_NAME] [DOMAIN_NAME] [PERSON_NAME] – Assis…" at bounding box center [784, 389] width 1568 height 778
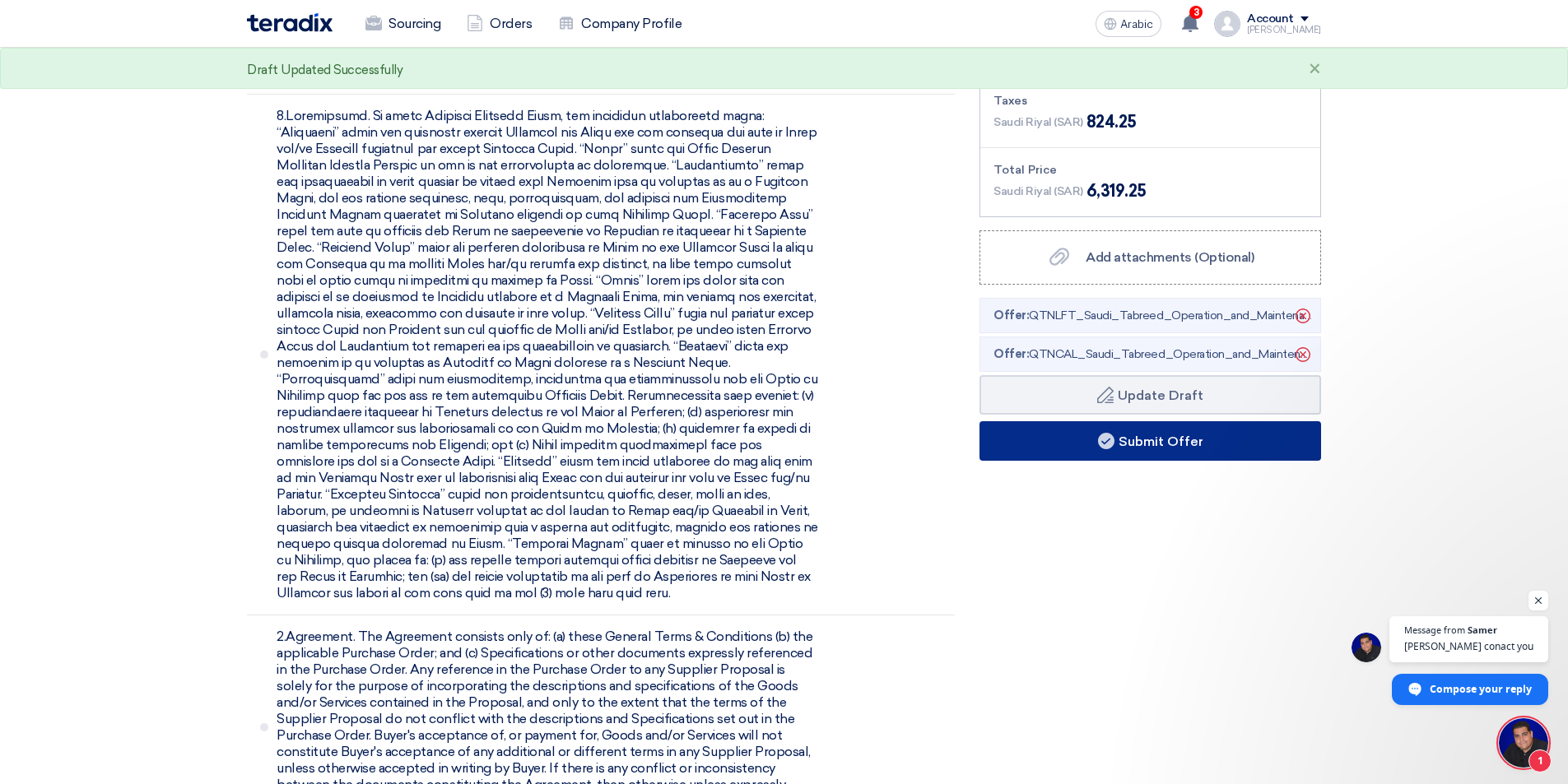
click at [1221, 450] on button "Submit Offer" at bounding box center [1151, 442] width 342 height 40
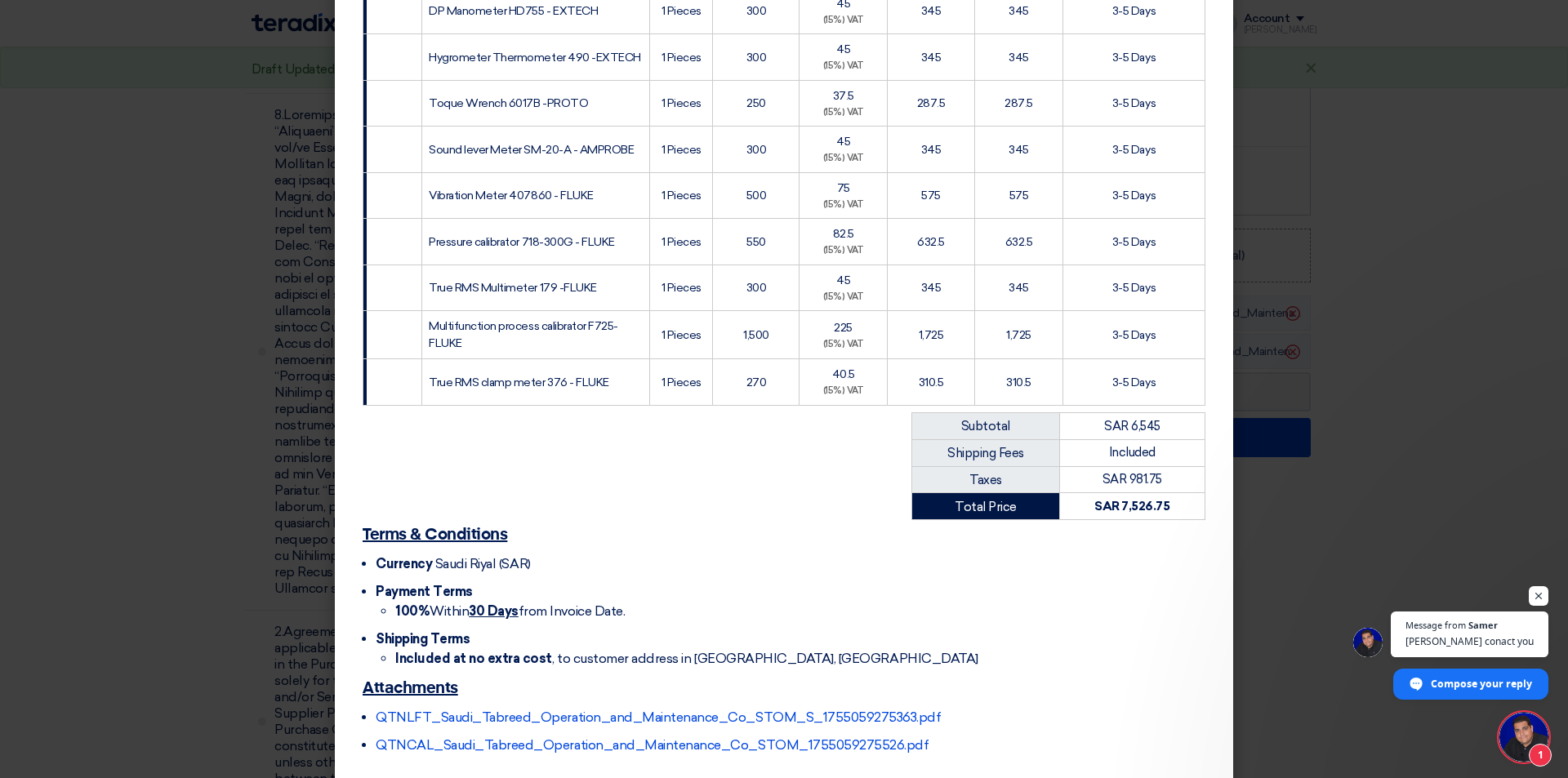
scroll to position [747, 0]
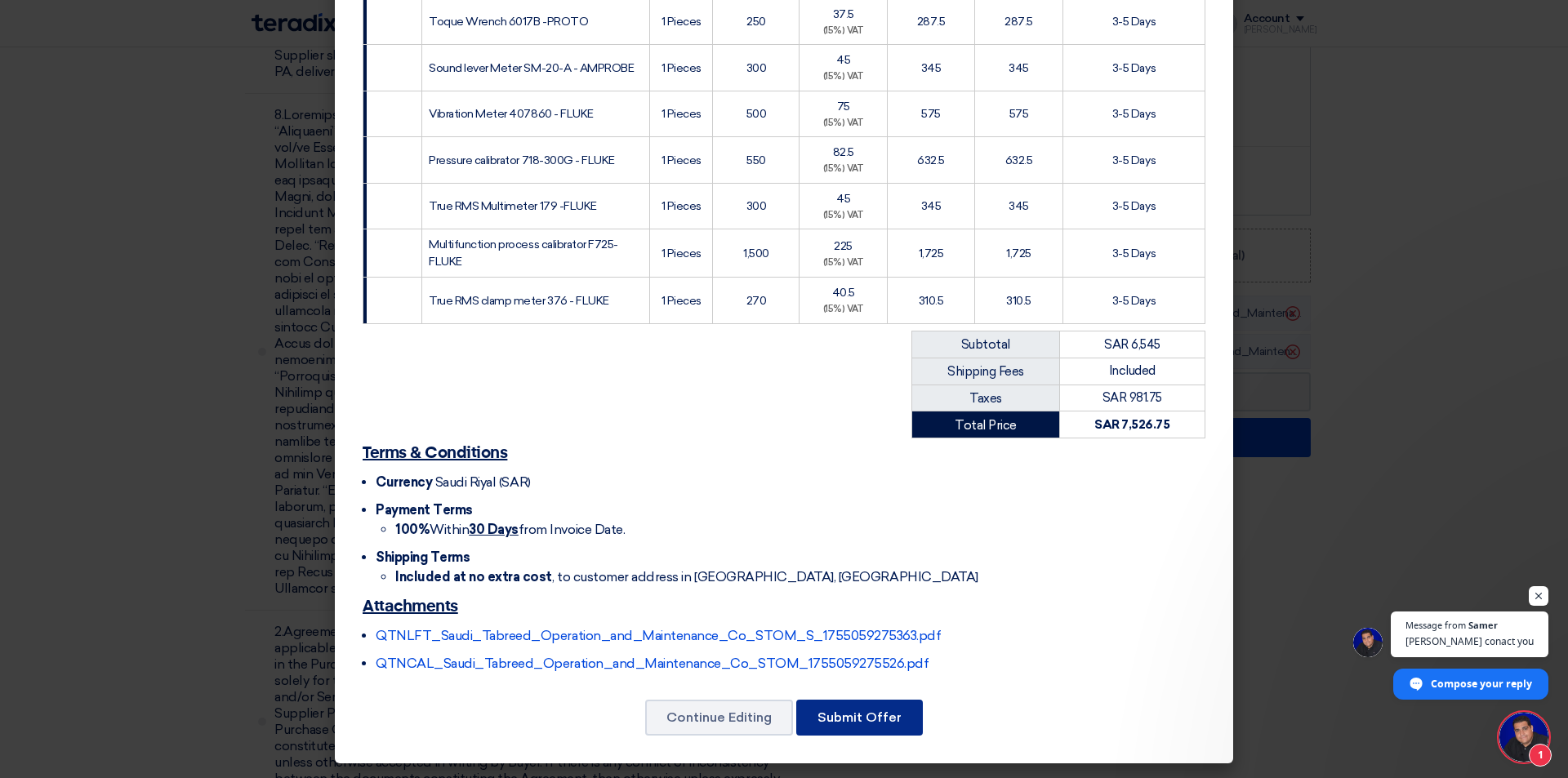
click at [859, 724] on font "Submit Offer" at bounding box center [859, 717] width 84 height 15
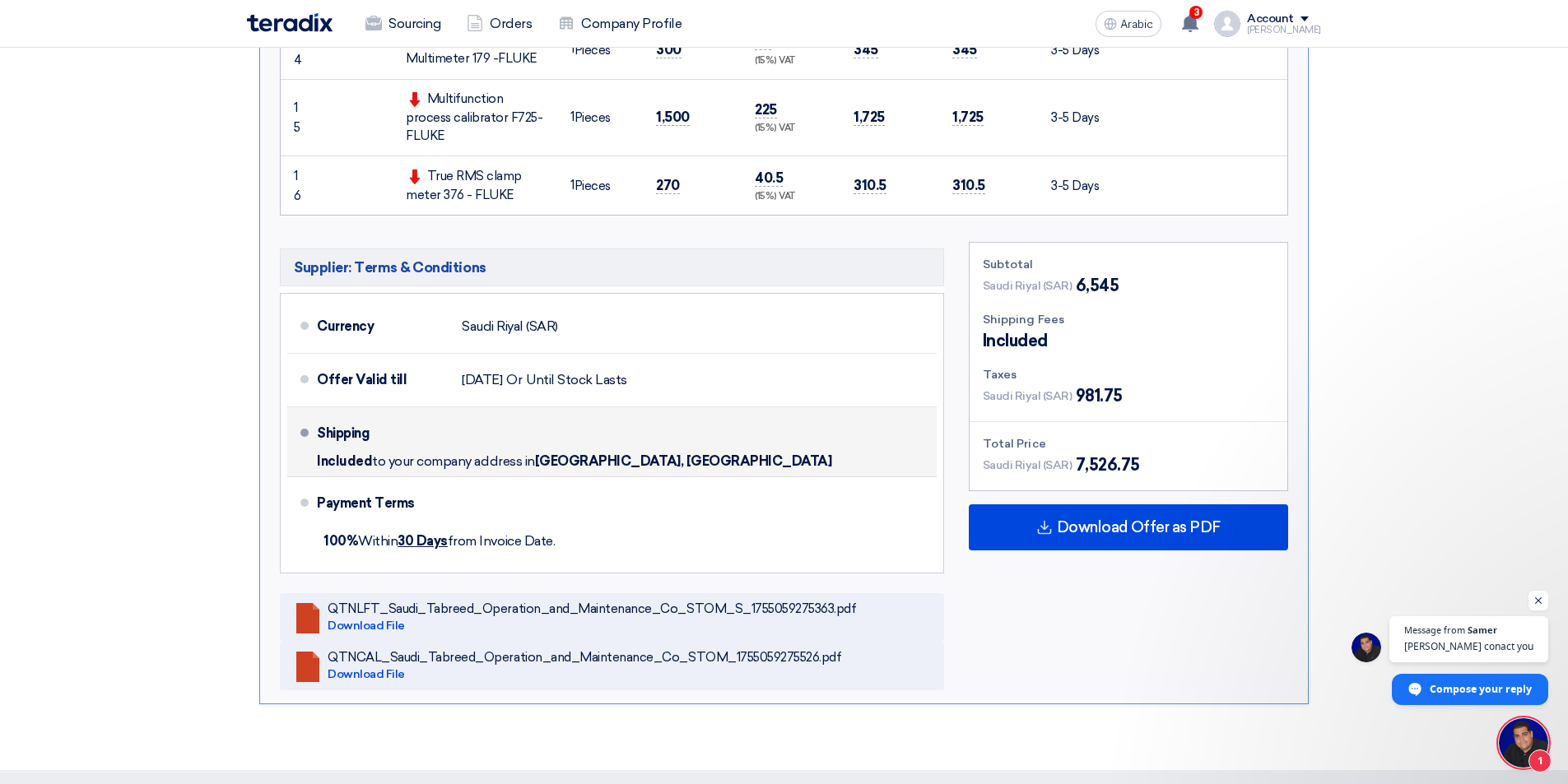
scroll to position [1399, 0]
